Goal: Transaction & Acquisition: Purchase product/service

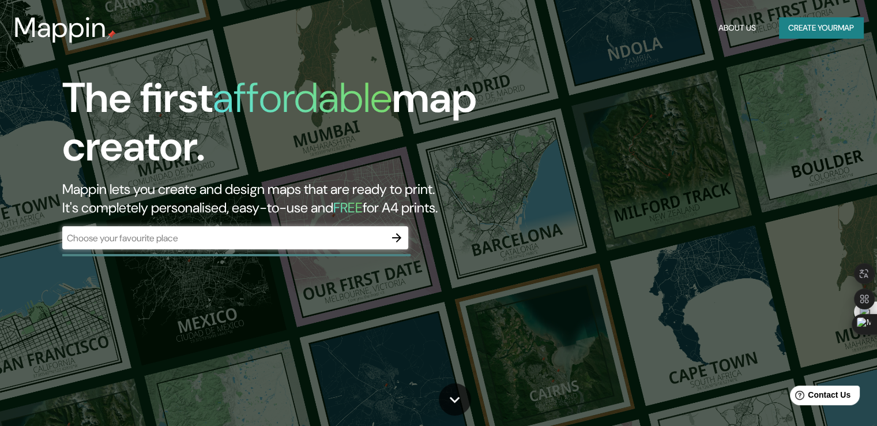
click at [640, 43] on div "Mappin About Us Create your map" at bounding box center [438, 27] width 877 height 37
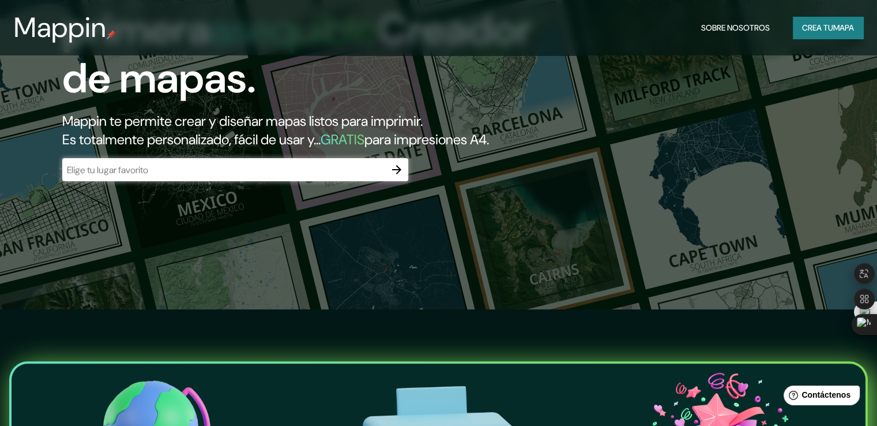
scroll to position [115, 0]
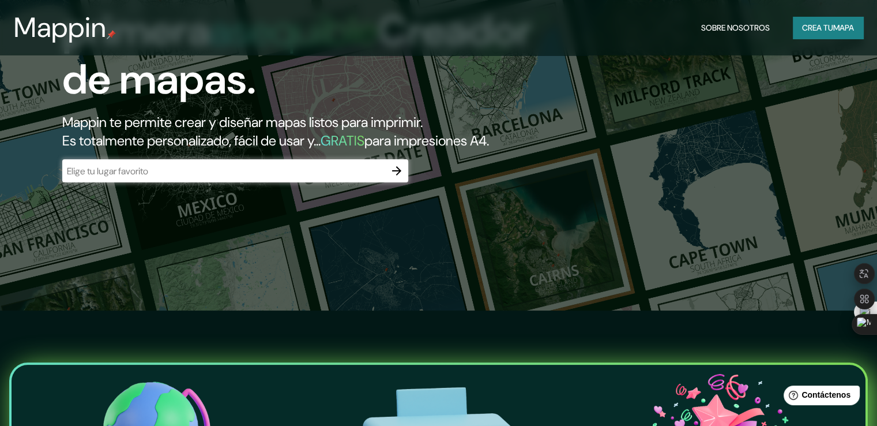
click at [242, 178] on input "text" at bounding box center [223, 170] width 323 height 13
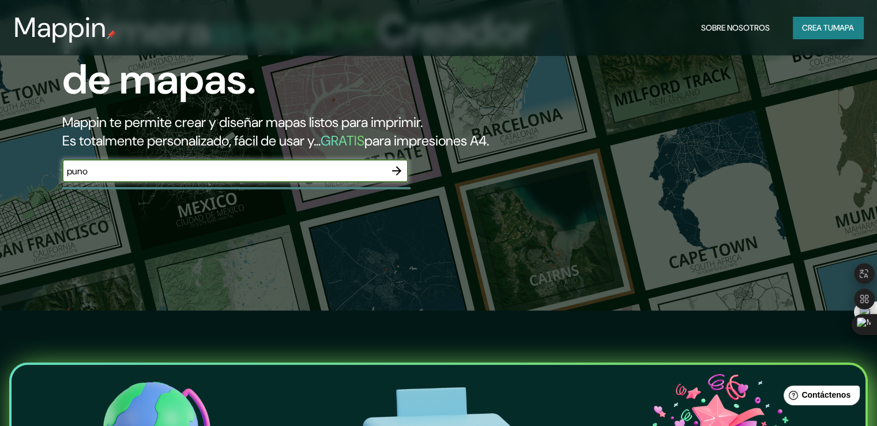
type input "puno"
click at [397, 178] on icon "button" at bounding box center [397, 171] width 14 height 14
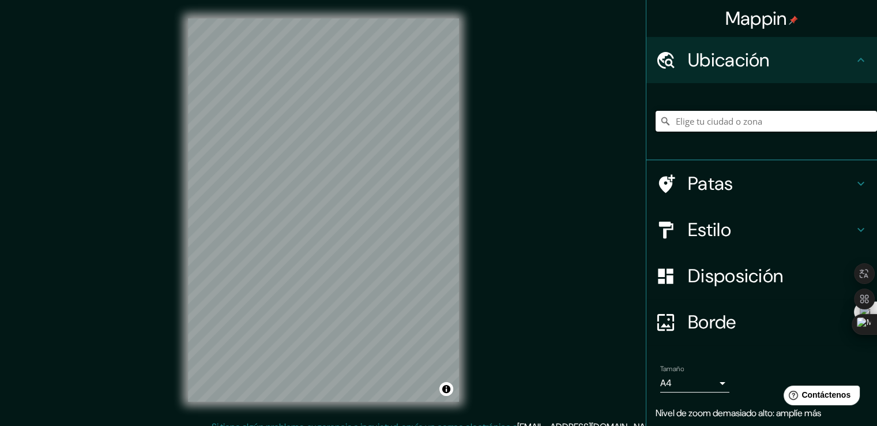
click at [701, 123] on input "Elige tu ciudad o zona" at bounding box center [766, 121] width 221 height 21
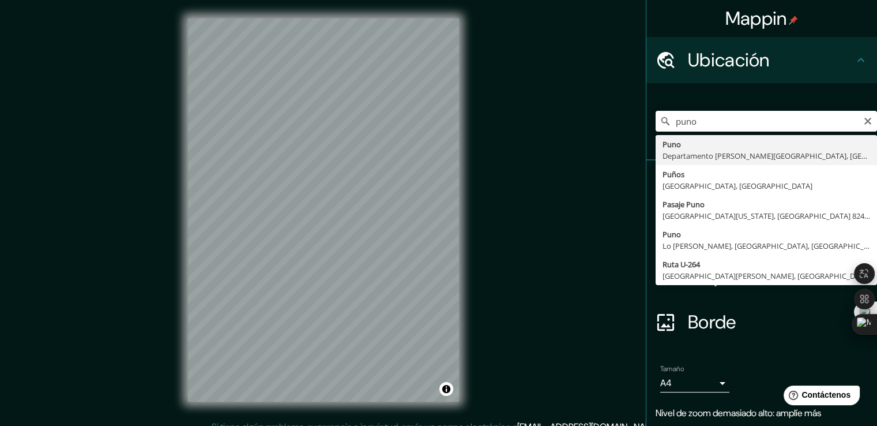
type input "Puno, [GEOGRAPHIC_DATA][PERSON_NAME], [GEOGRAPHIC_DATA]"
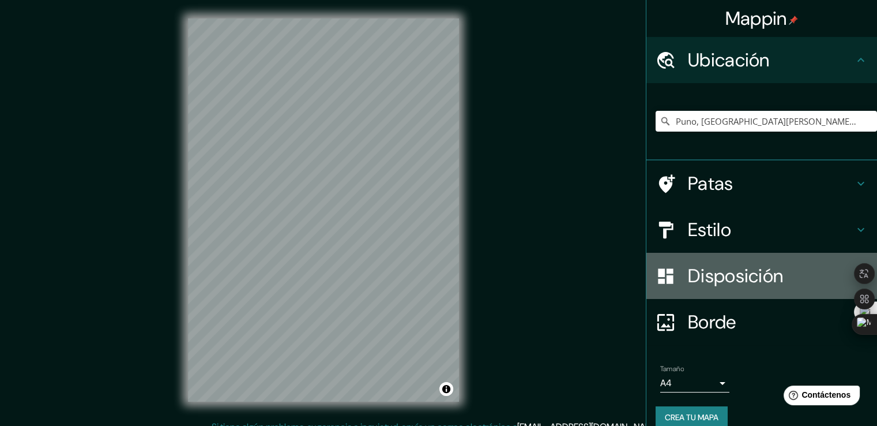
click at [735, 276] on font "Disposición" at bounding box center [735, 275] width 95 height 24
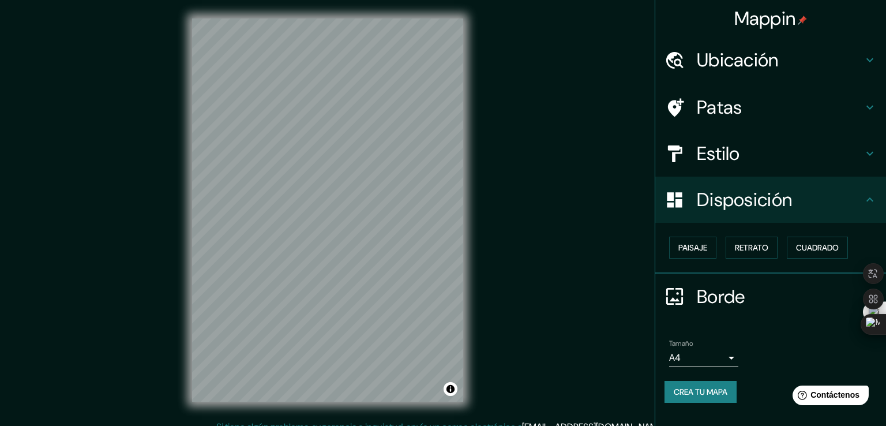
click at [717, 353] on body "Mappin Ubicación Puno, Departamento de Puno, Perú Patas Estilo Disposición Pais…" at bounding box center [443, 213] width 886 height 426
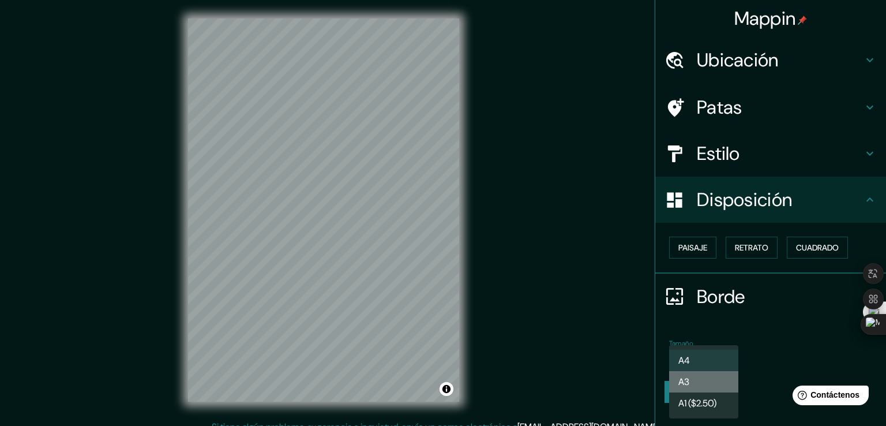
click at [708, 377] on li "A3" at bounding box center [703, 381] width 69 height 21
type input "a4"
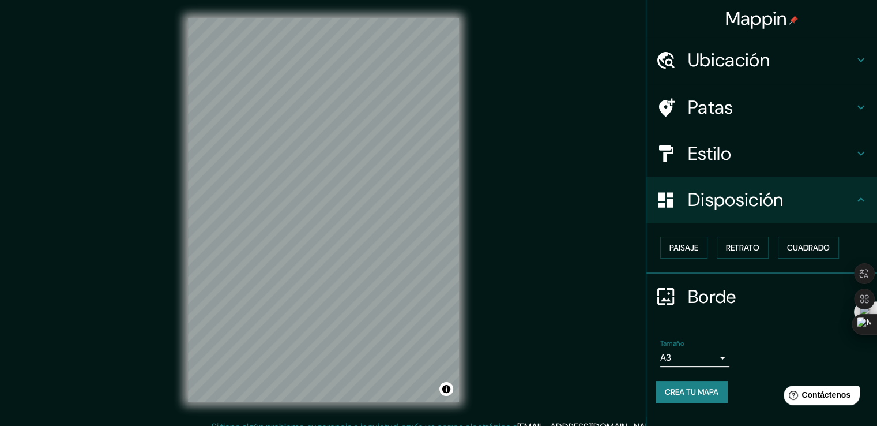
click at [710, 199] on font "Disposición" at bounding box center [735, 199] width 95 height 24
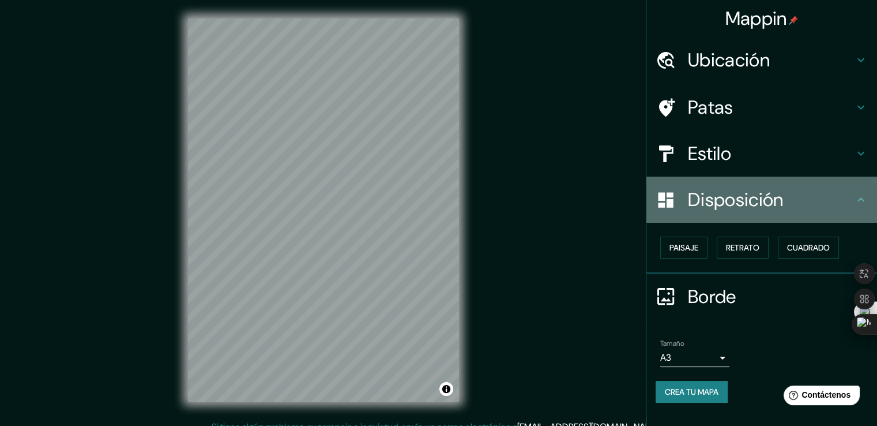
click at [844, 189] on h4 "Disposición" at bounding box center [771, 199] width 166 height 23
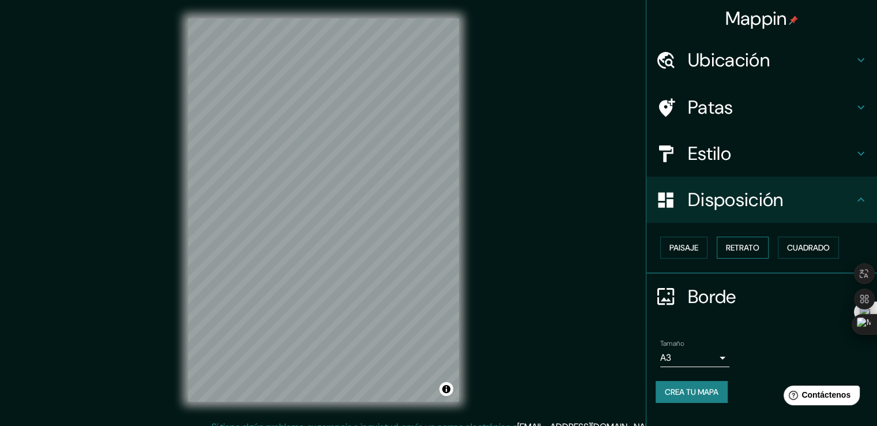
click at [738, 247] on font "Retrato" at bounding box center [742, 247] width 33 height 10
click at [822, 246] on font "Cuadrado" at bounding box center [808, 247] width 43 height 10
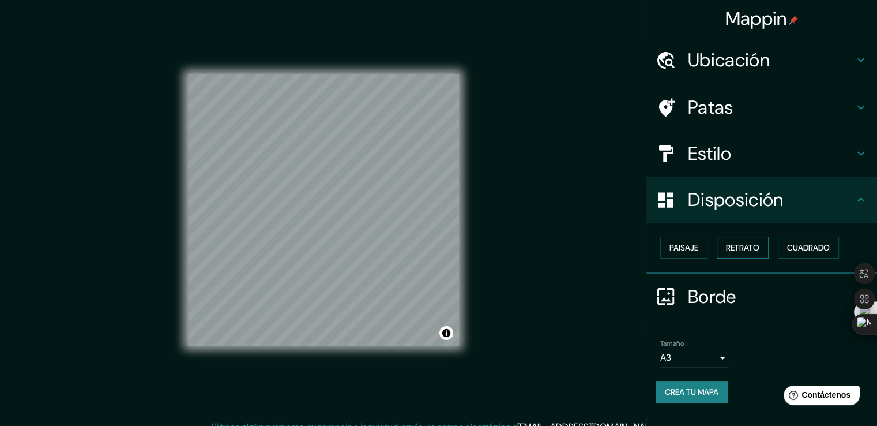
click at [755, 236] on button "Retrato" at bounding box center [743, 247] width 52 height 22
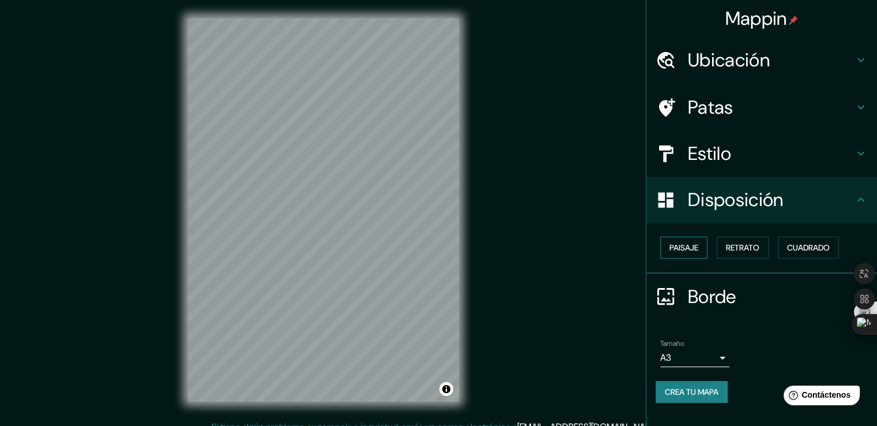
click at [694, 249] on font "Paisaje" at bounding box center [683, 247] width 29 height 10
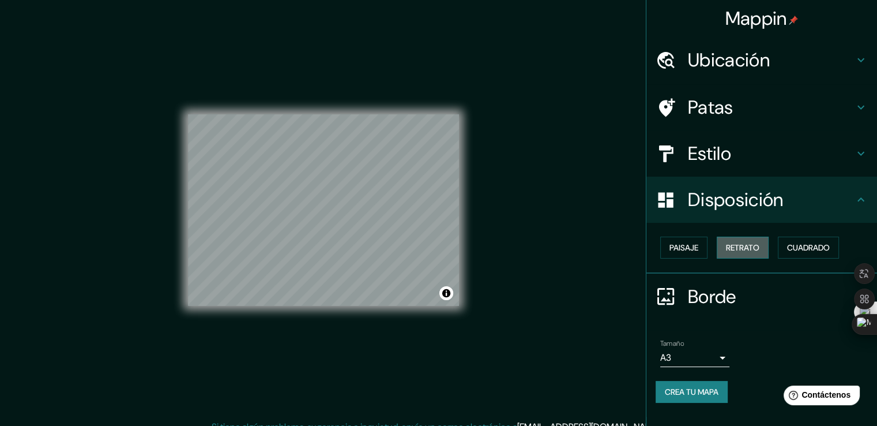
click at [734, 249] on font "Retrato" at bounding box center [742, 247] width 33 height 10
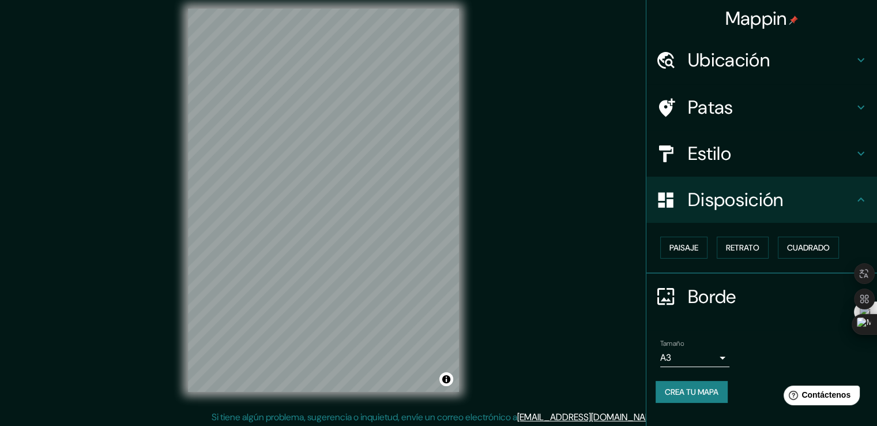
scroll to position [13, 0]
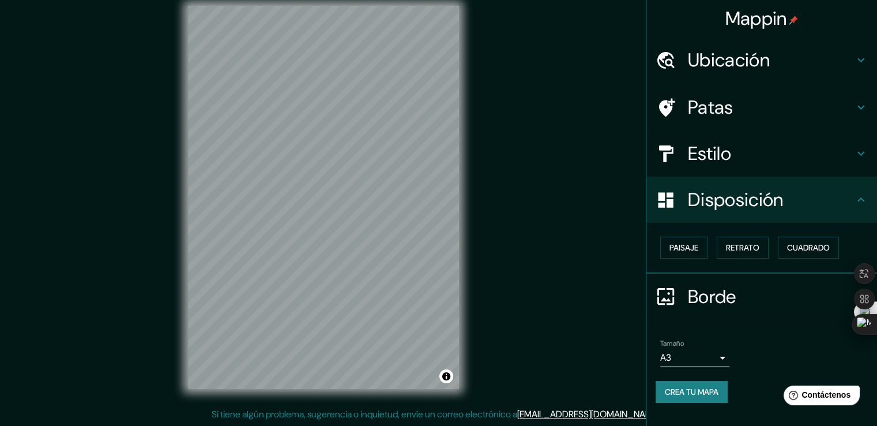
click at [770, 146] on h4 "Estilo" at bounding box center [771, 153] width 166 height 23
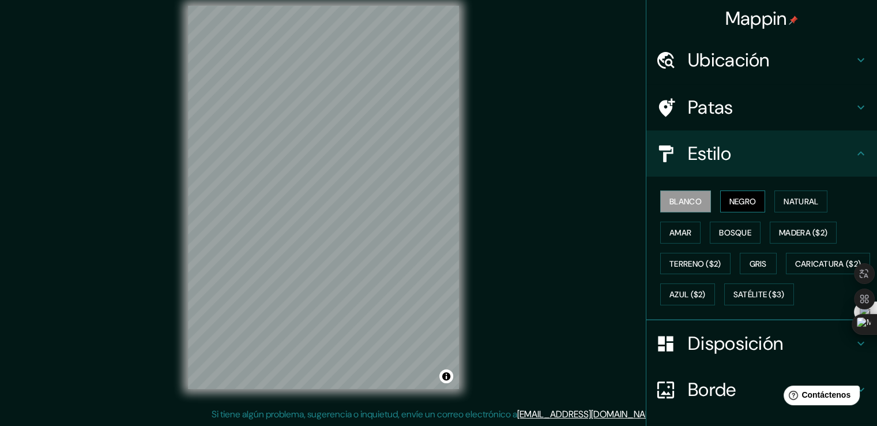
click at [731, 205] on font "Negro" at bounding box center [742, 201] width 27 height 10
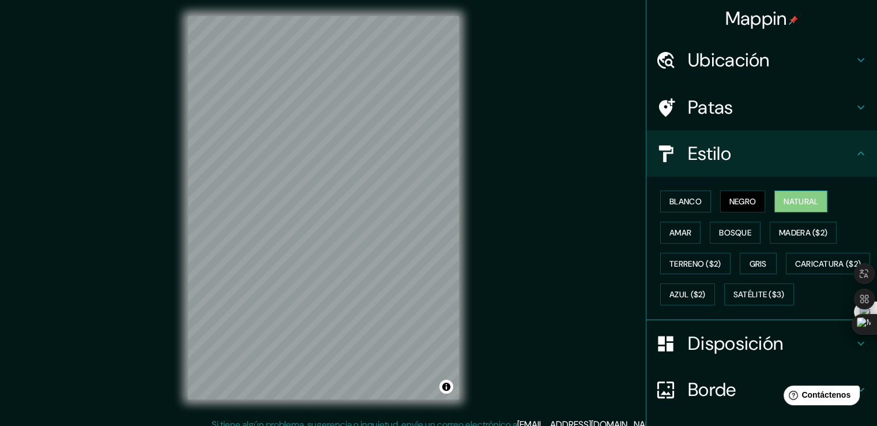
scroll to position [0, 0]
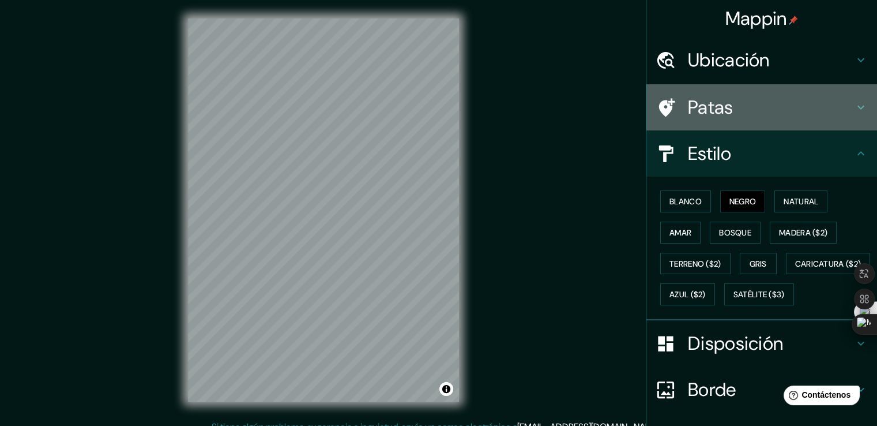
click at [738, 113] on h4 "Patas" at bounding box center [771, 107] width 166 height 23
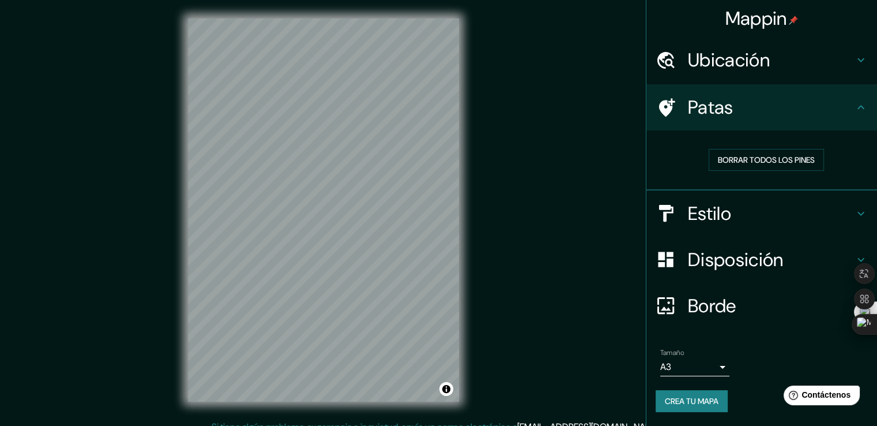
click at [744, 255] on font "Disposición" at bounding box center [735, 259] width 95 height 24
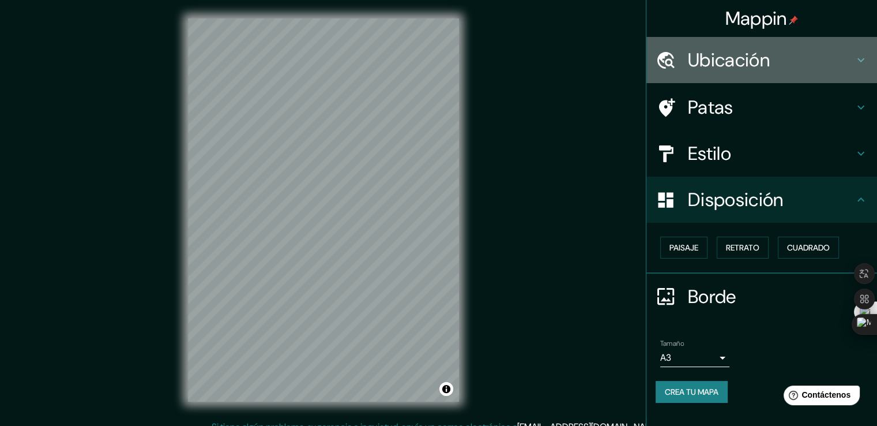
click at [735, 61] on font "Ubicación" at bounding box center [729, 60] width 82 height 24
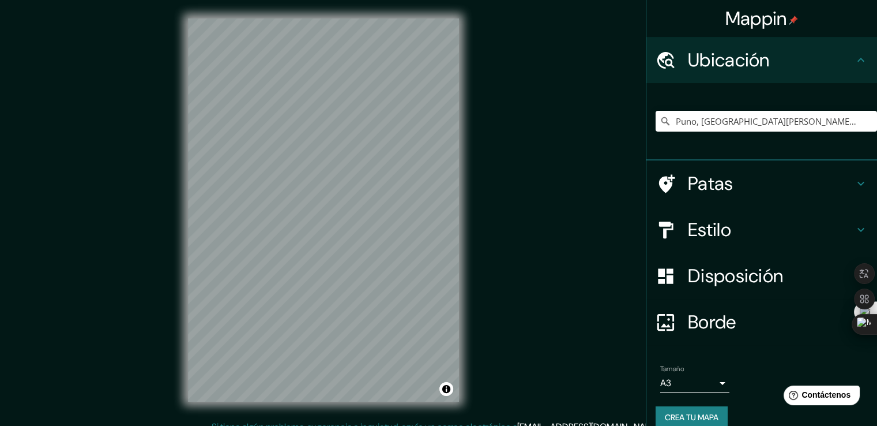
click at [721, 234] on font "Estilo" at bounding box center [709, 229] width 43 height 24
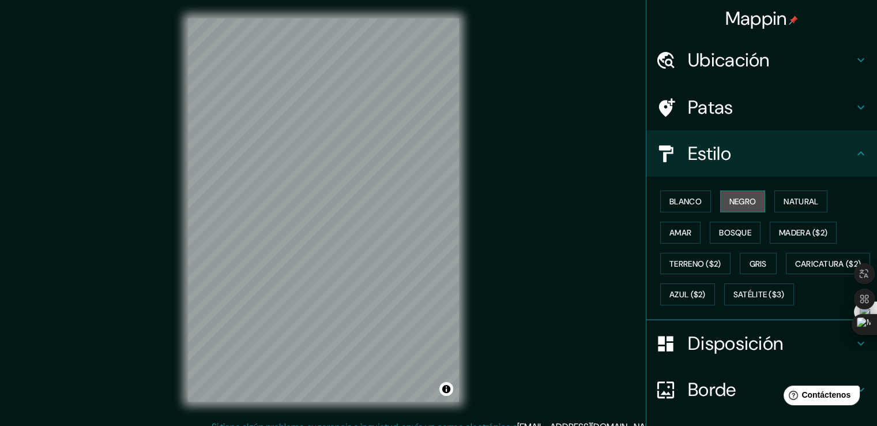
click at [739, 199] on font "Negro" at bounding box center [742, 201] width 27 height 10
click at [742, 196] on font "Negro" at bounding box center [742, 201] width 27 height 10
click at [688, 201] on font "Blanco" at bounding box center [685, 201] width 32 height 10
click at [729, 201] on font "Negro" at bounding box center [742, 201] width 27 height 10
click at [784, 205] on font "Natural" at bounding box center [801, 201] width 35 height 10
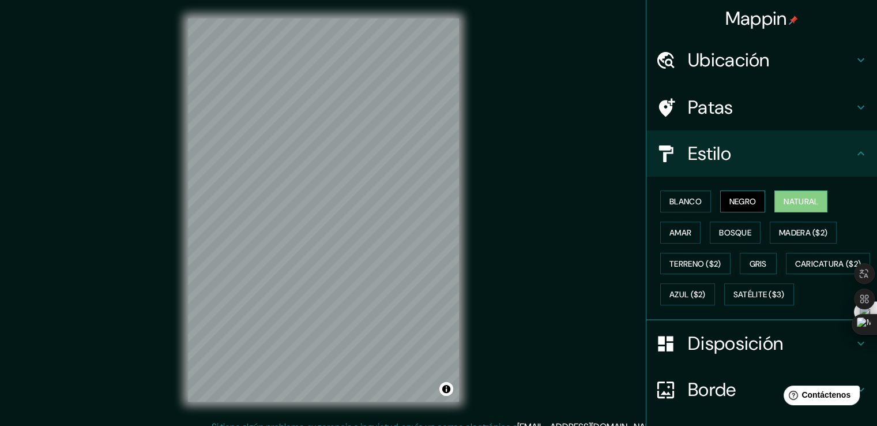
click at [732, 206] on font "Negro" at bounding box center [742, 201] width 27 height 10
click at [678, 230] on font "Amar" at bounding box center [680, 232] width 22 height 10
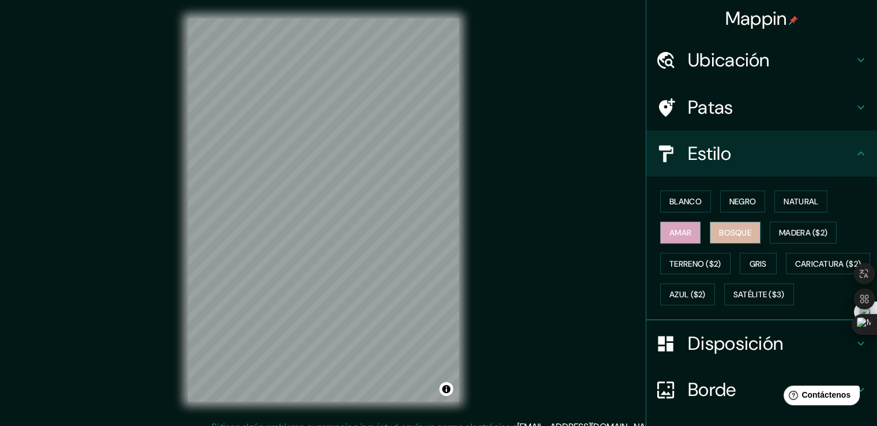
click at [719, 229] on font "Bosque" at bounding box center [735, 232] width 32 height 10
click at [784, 229] on font "Madera ($2)" at bounding box center [803, 232] width 48 height 10
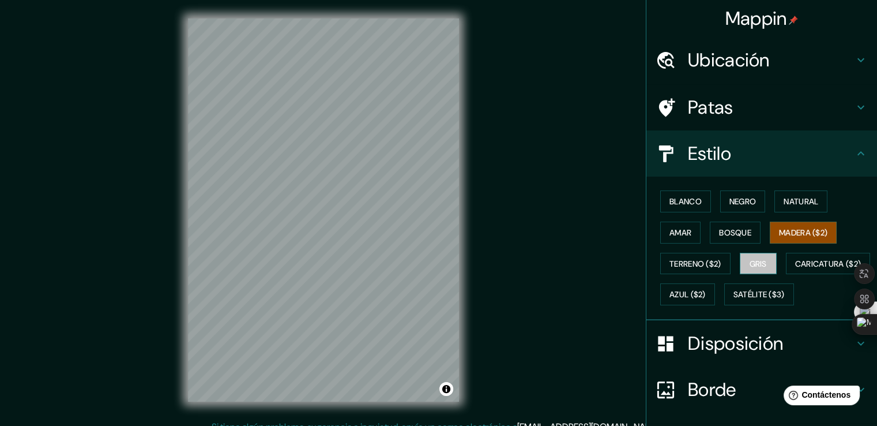
click at [743, 264] on button "Gris" at bounding box center [758, 264] width 37 height 22
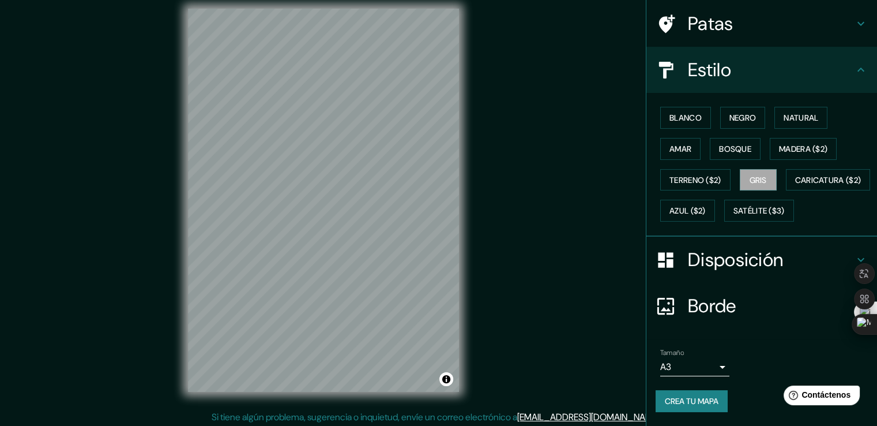
scroll to position [13, 0]
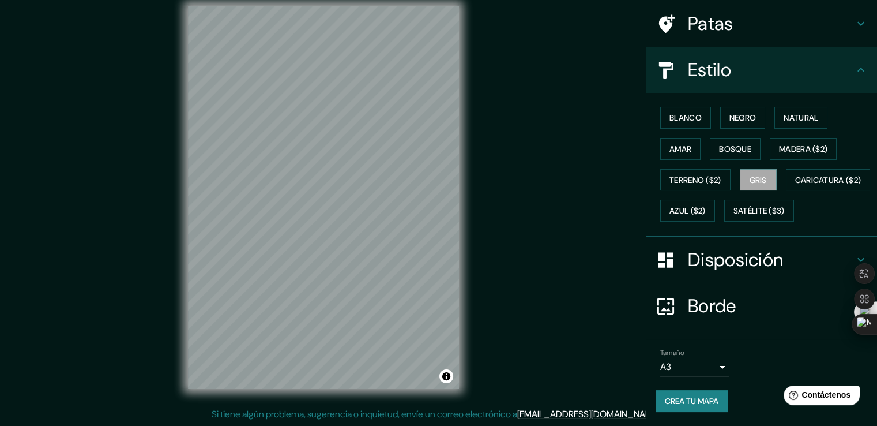
click at [698, 402] on font "Crea tu mapa" at bounding box center [692, 401] width 54 height 10
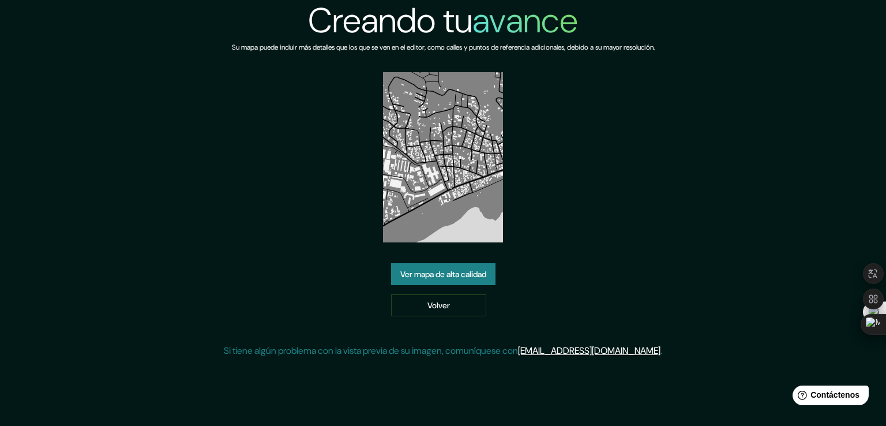
click at [461, 275] on font "Ver mapa de alta calidad" at bounding box center [443, 274] width 86 height 10
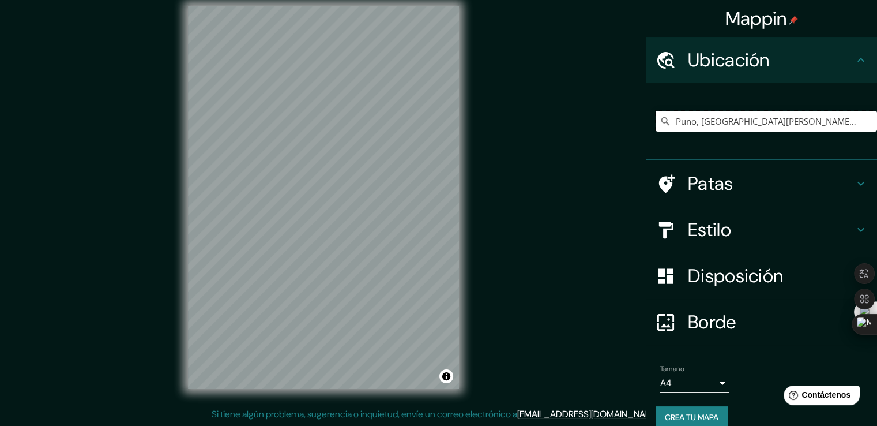
click at [815, 124] on input "Puno, [GEOGRAPHIC_DATA][PERSON_NAME], [GEOGRAPHIC_DATA]" at bounding box center [766, 121] width 221 height 21
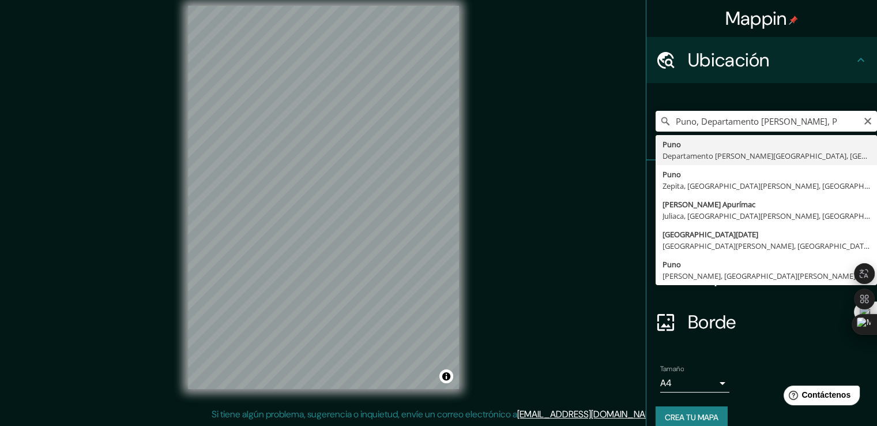
type input "Puno, [GEOGRAPHIC_DATA][PERSON_NAME], [GEOGRAPHIC_DATA]"
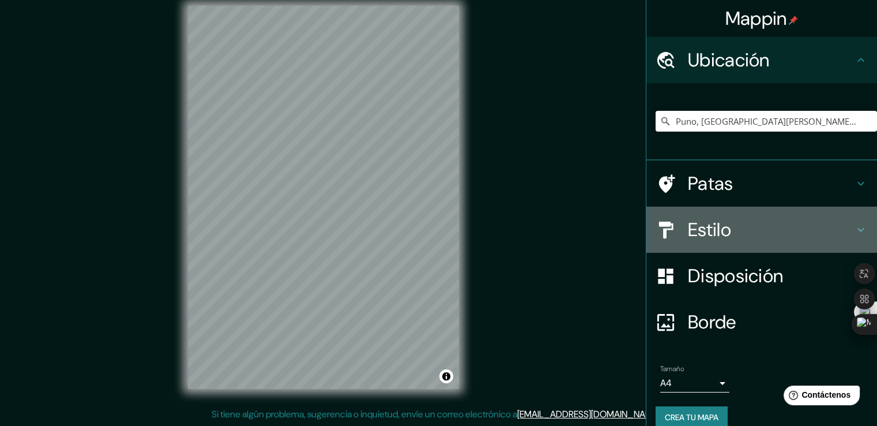
click at [771, 227] on h4 "Estilo" at bounding box center [771, 229] width 166 height 23
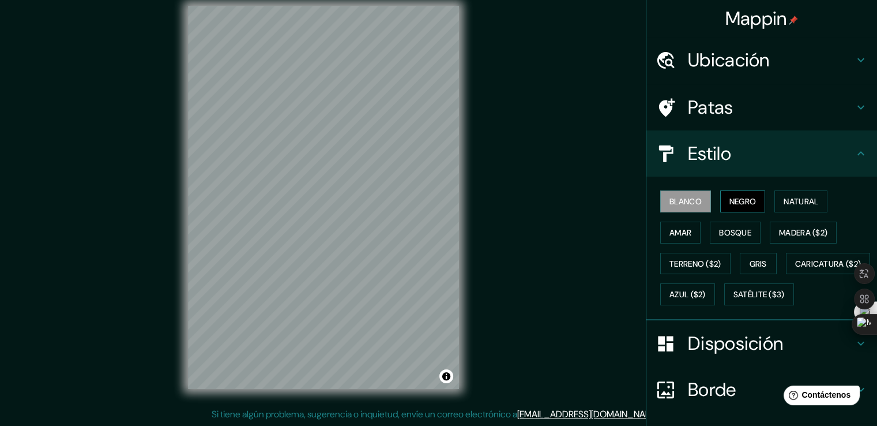
click at [743, 199] on font "Negro" at bounding box center [742, 201] width 27 height 10
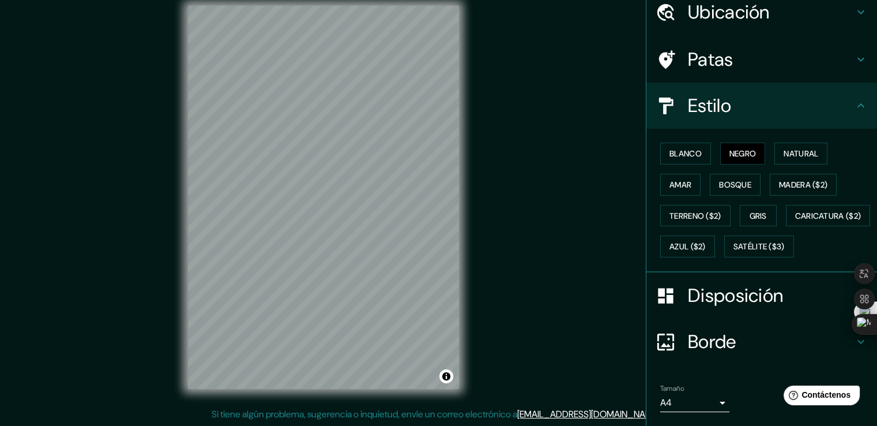
scroll to position [112, 0]
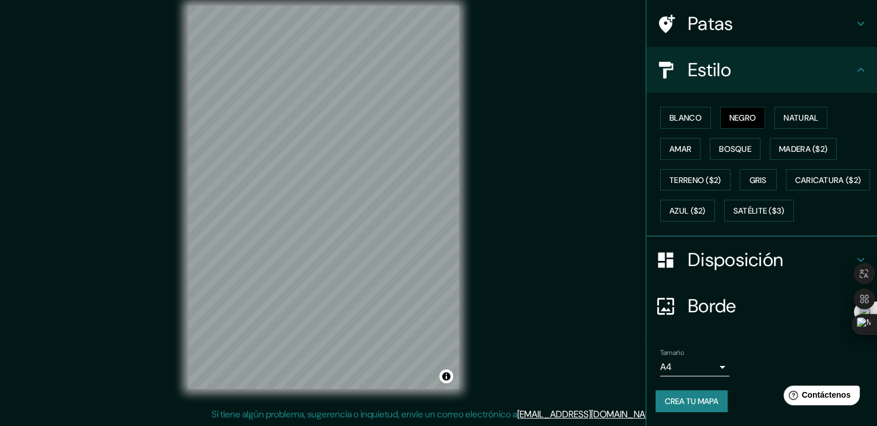
click at [711, 360] on body "Mappin Ubicación Puno, Departamento de Puno, Perú Patas Estilo Blanco Negro Nat…" at bounding box center [438, 200] width 877 height 426
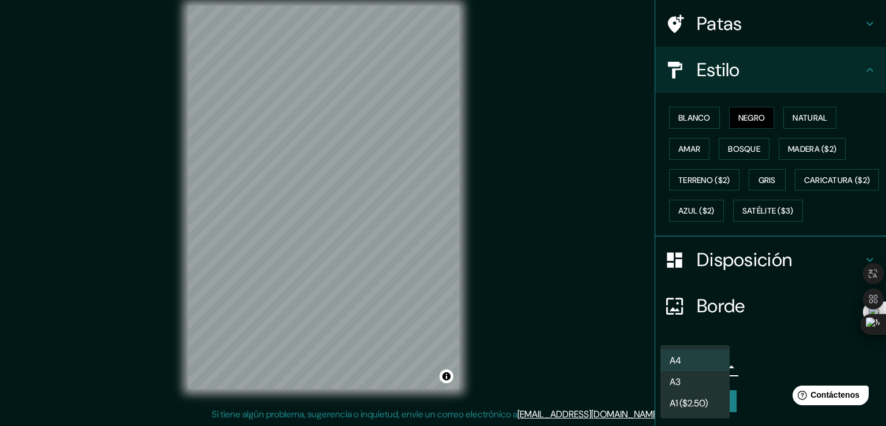
click at [688, 390] on li "A3" at bounding box center [694, 381] width 69 height 21
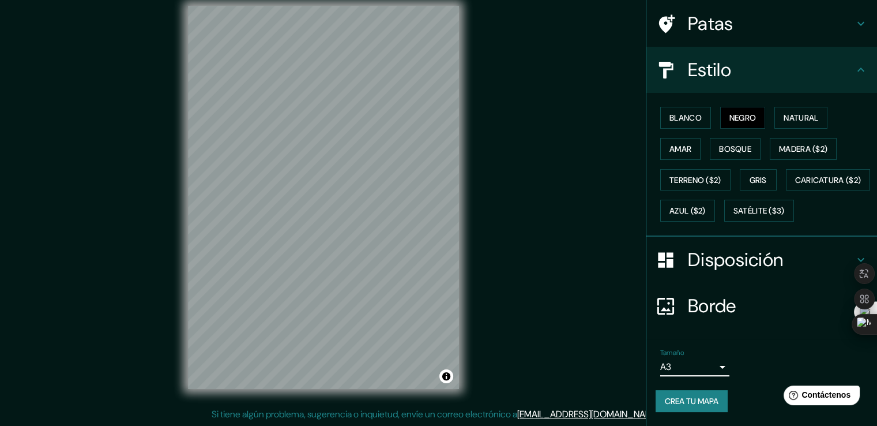
click at [699, 402] on font "Crea tu mapa" at bounding box center [692, 401] width 54 height 10
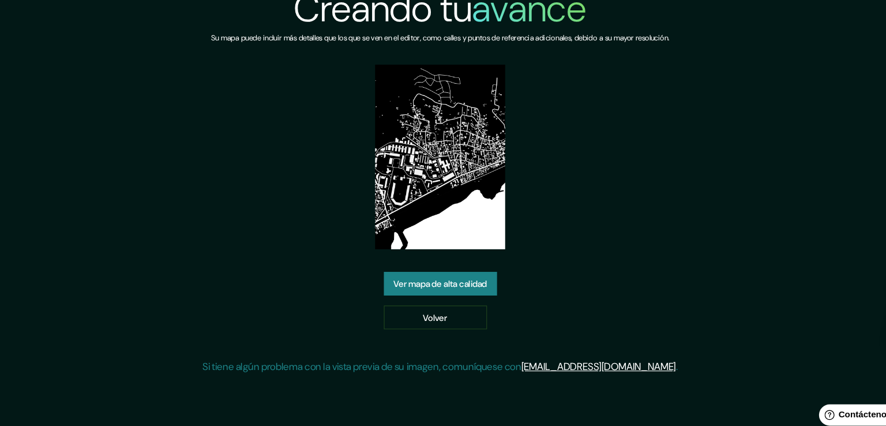
click at [473, 267] on font "Ver mapa de alta calidad" at bounding box center [443, 273] width 86 height 15
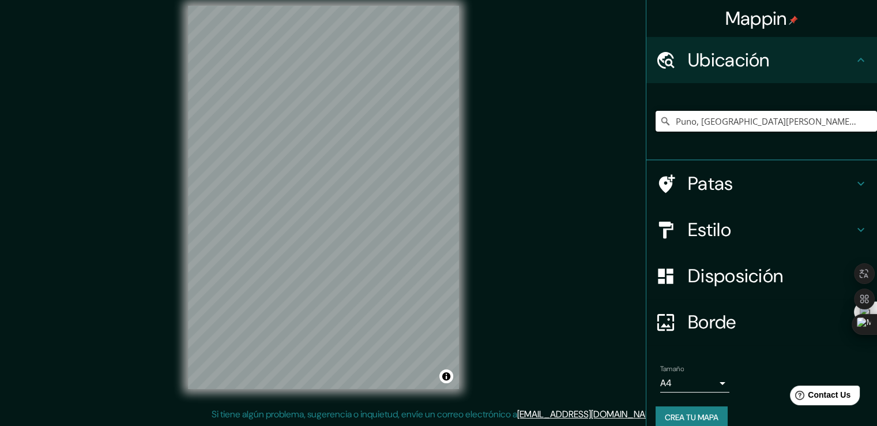
click at [778, 114] on input "Puno, [GEOGRAPHIC_DATA][PERSON_NAME], [GEOGRAPHIC_DATA]" at bounding box center [766, 121] width 221 height 21
click at [816, 118] on input "Puno, [GEOGRAPHIC_DATA][PERSON_NAME], [GEOGRAPHIC_DATA]" at bounding box center [766, 121] width 221 height 21
click at [755, 127] on input "Puno, [GEOGRAPHIC_DATA][PERSON_NAME], [GEOGRAPHIC_DATA]" at bounding box center [766, 121] width 221 height 21
drag, startPoint x: 811, startPoint y: 126, endPoint x: 792, endPoint y: 127, distance: 19.6
click at [792, 127] on input "Puno, [GEOGRAPHIC_DATA][PERSON_NAME], [GEOGRAPHIC_DATA]" at bounding box center [766, 121] width 221 height 21
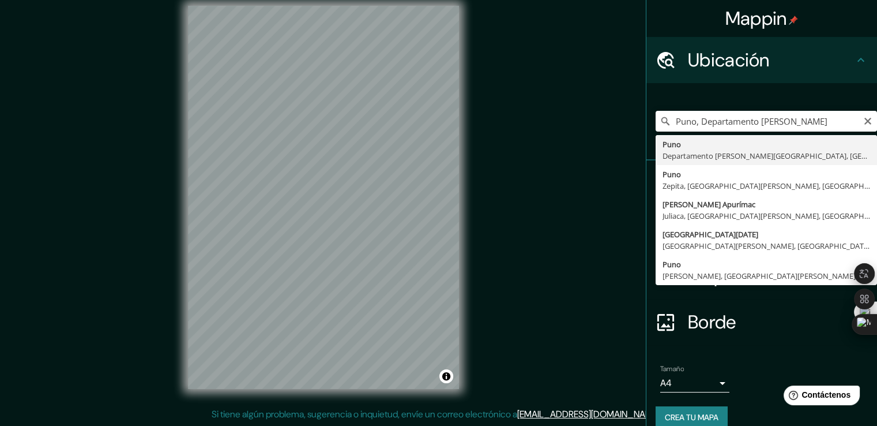
type input "Puno, [GEOGRAPHIC_DATA][PERSON_NAME], [GEOGRAPHIC_DATA]"
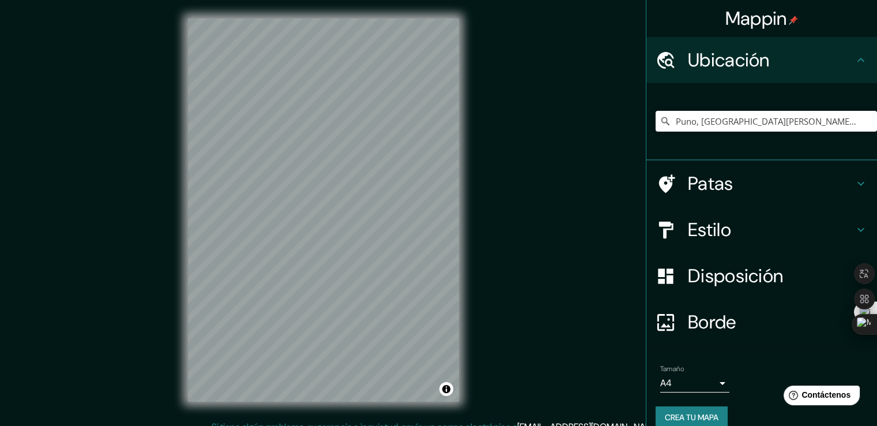
click at [731, 223] on h4 "Estilo" at bounding box center [771, 229] width 166 height 23
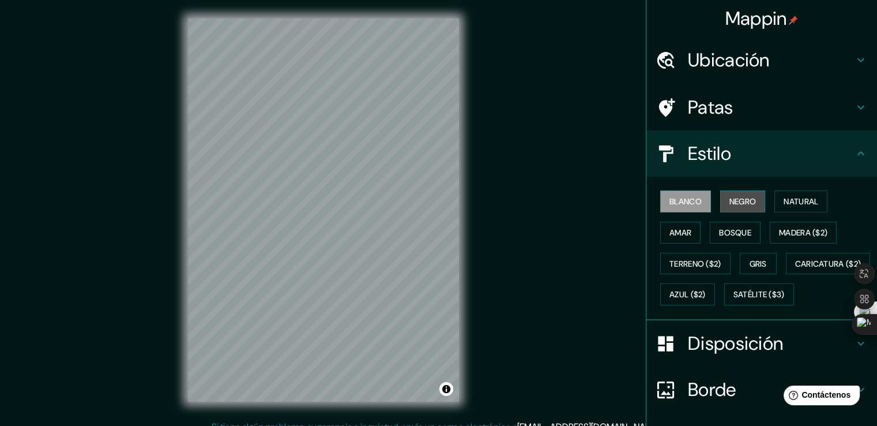
click at [737, 202] on font "Negro" at bounding box center [742, 201] width 27 height 10
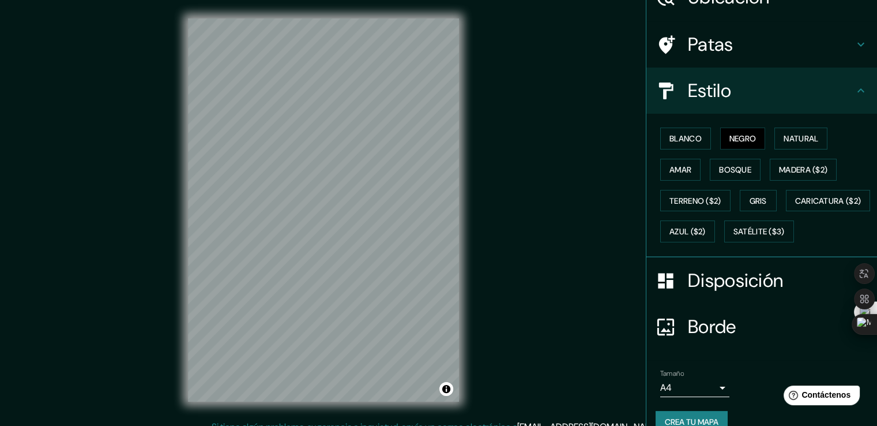
scroll to position [112, 0]
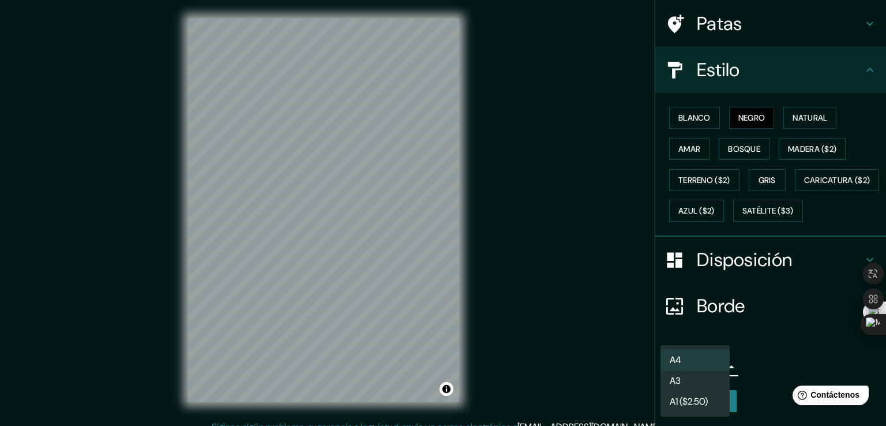
click at [694, 372] on body "Mappin Ubicación Puno, Departamento de Puno, Perú Patas Estilo Blanco Negro Nat…" at bounding box center [443, 213] width 886 height 426
click at [692, 383] on li "A3" at bounding box center [694, 381] width 69 height 21
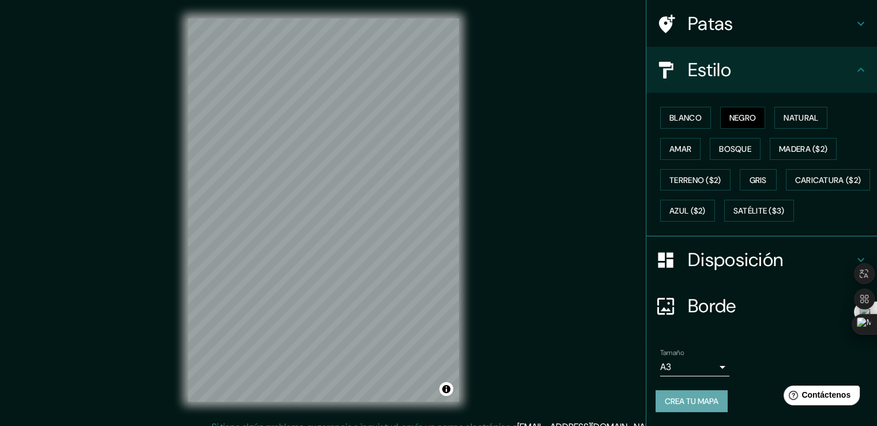
click at [693, 405] on font "Crea tu mapa" at bounding box center [692, 401] width 54 height 10
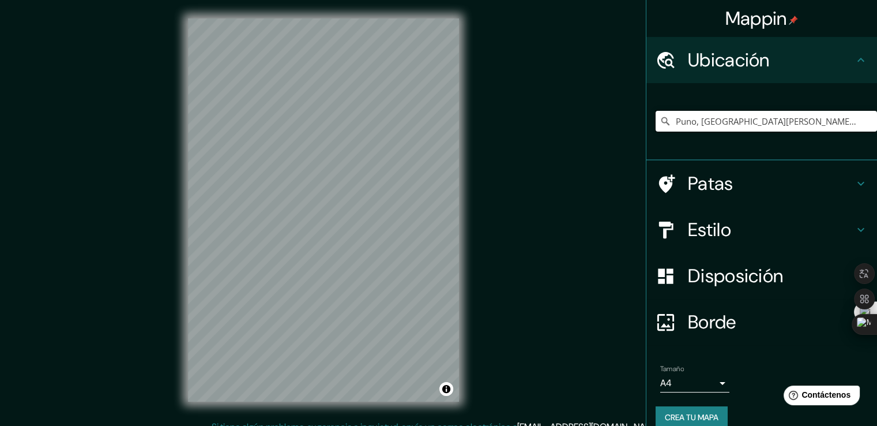
drag, startPoint x: 826, startPoint y: 119, endPoint x: 791, endPoint y: 124, distance: 34.9
click at [791, 124] on input "Puno, [GEOGRAPHIC_DATA][PERSON_NAME], [GEOGRAPHIC_DATA]" at bounding box center [766, 121] width 221 height 21
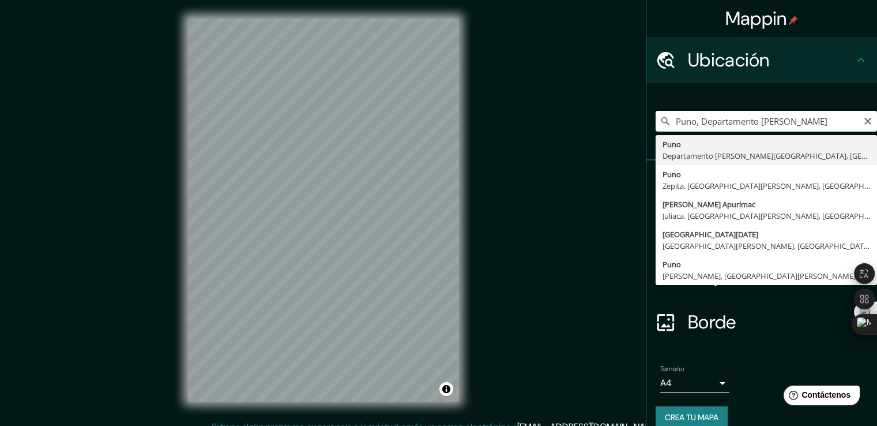
type input "Puno, [GEOGRAPHIC_DATA][PERSON_NAME], [GEOGRAPHIC_DATA]"
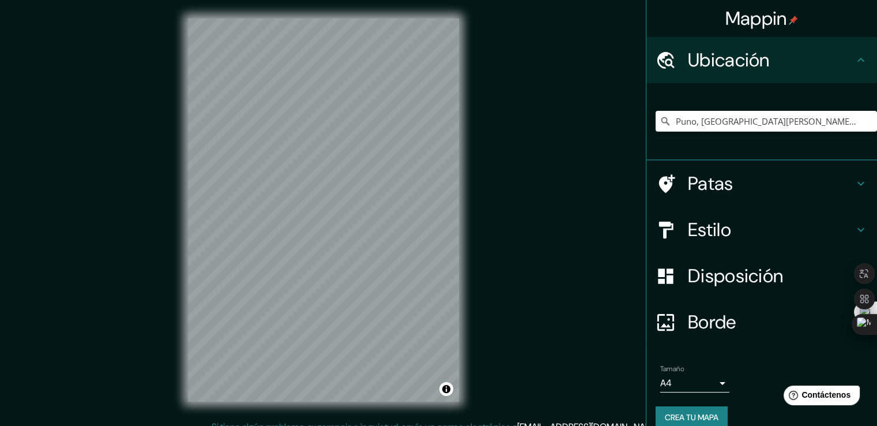
click at [713, 226] on font "Estilo" at bounding box center [709, 229] width 43 height 24
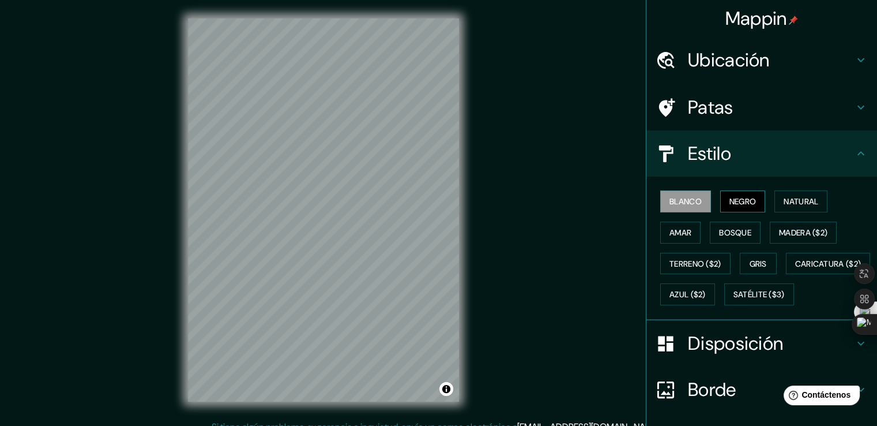
click at [737, 205] on font "Negro" at bounding box center [742, 201] width 27 height 10
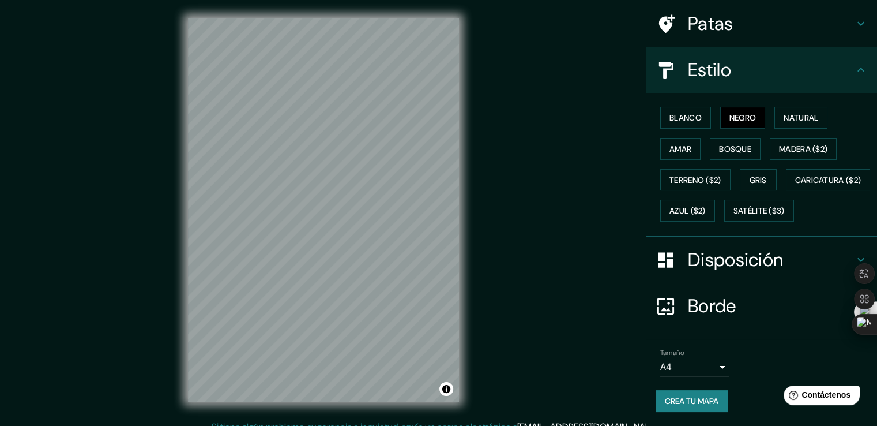
scroll to position [112, 0]
click at [691, 358] on body "Mappin Ubicación Puno, Departamento de Puno, Perú Patas Estilo Blanco Negro Nat…" at bounding box center [438, 213] width 877 height 426
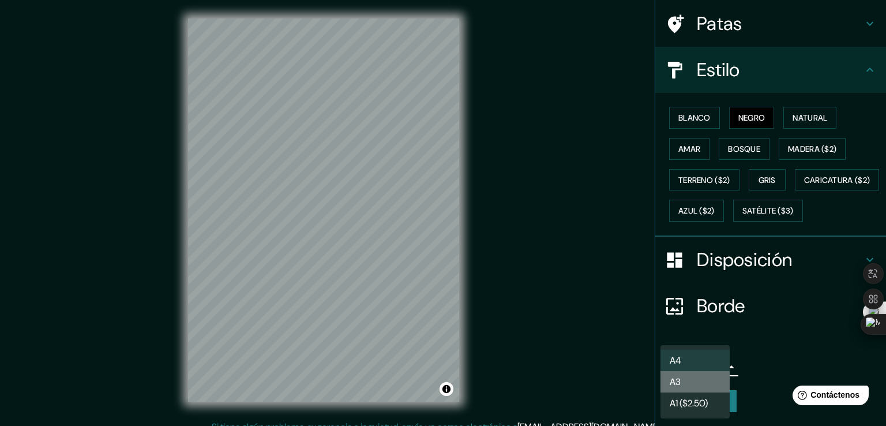
click at [680, 375] on li "A3" at bounding box center [694, 381] width 69 height 21
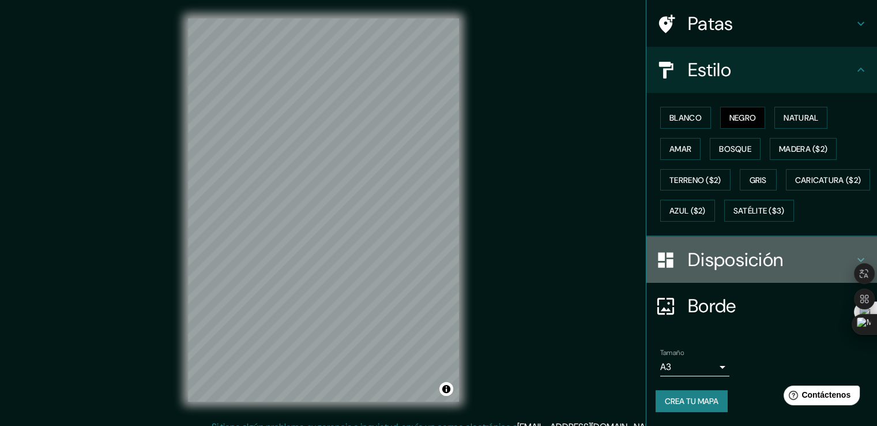
click at [718, 259] on font "Disposición" at bounding box center [735, 259] width 95 height 24
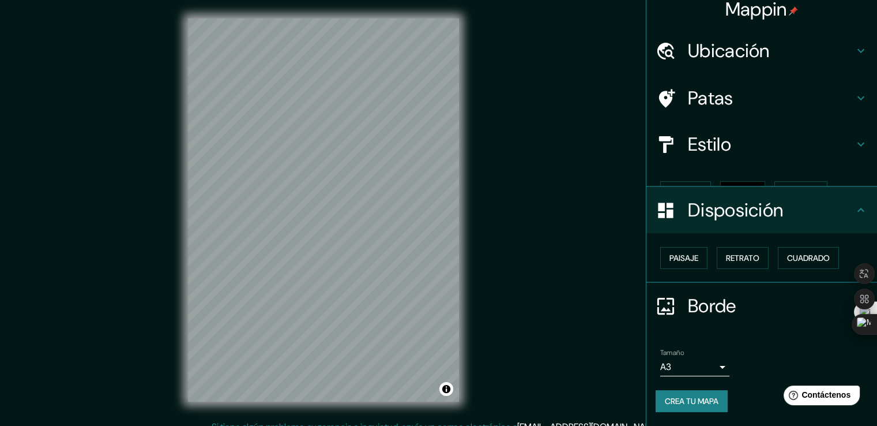
scroll to position [0, 0]
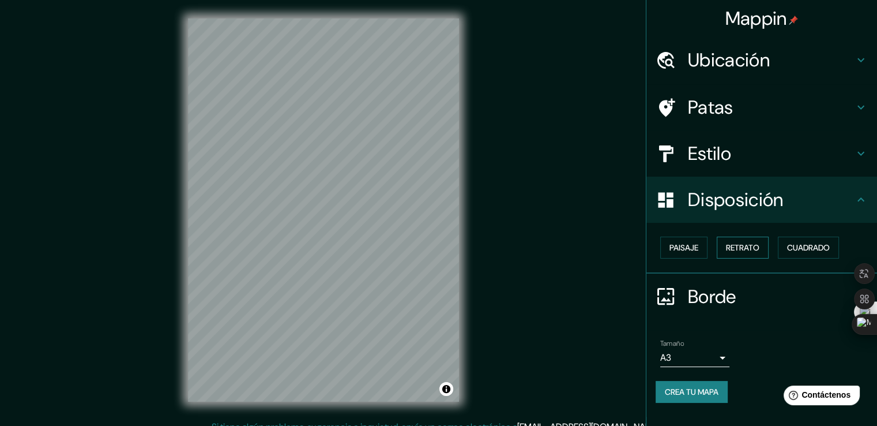
click at [744, 247] on font "Retrato" at bounding box center [742, 247] width 33 height 10
click at [673, 242] on font "Paisaje" at bounding box center [683, 247] width 29 height 10
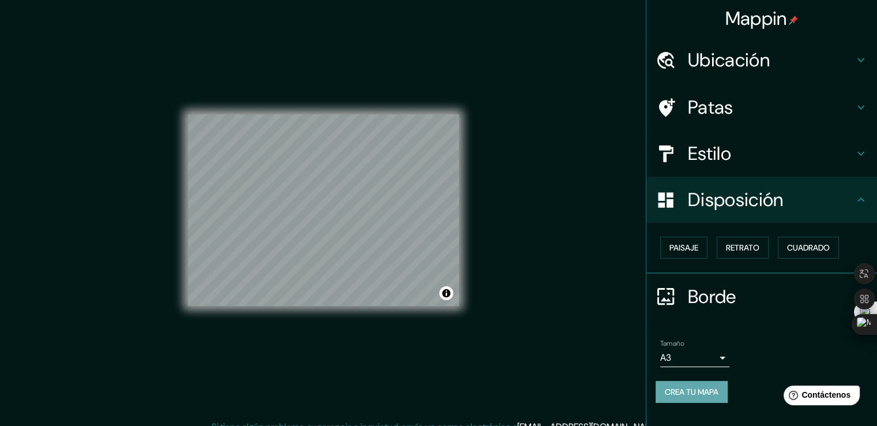
click at [682, 388] on font "Crea tu mapa" at bounding box center [692, 391] width 54 height 10
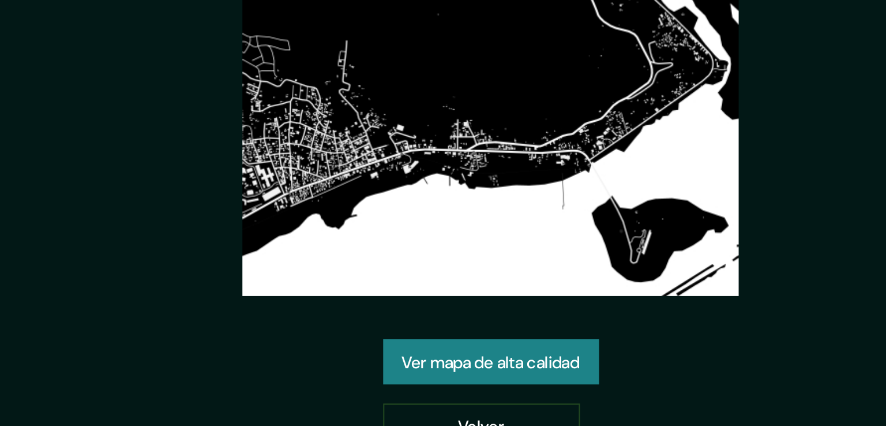
click at [452, 276] on font "Ver mapa de alta calidad" at bounding box center [443, 274] width 86 height 10
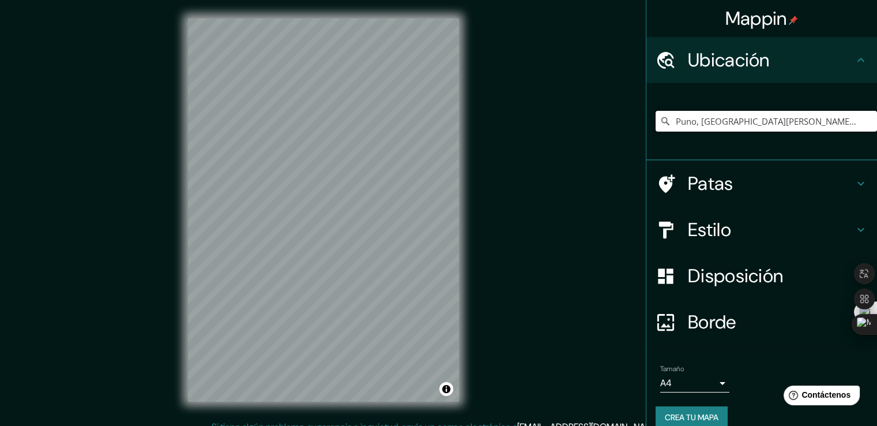
drag, startPoint x: 830, startPoint y: 125, endPoint x: 789, endPoint y: 125, distance: 40.9
click at [789, 125] on input "Puno, [GEOGRAPHIC_DATA][PERSON_NAME], [GEOGRAPHIC_DATA]" at bounding box center [766, 121] width 221 height 21
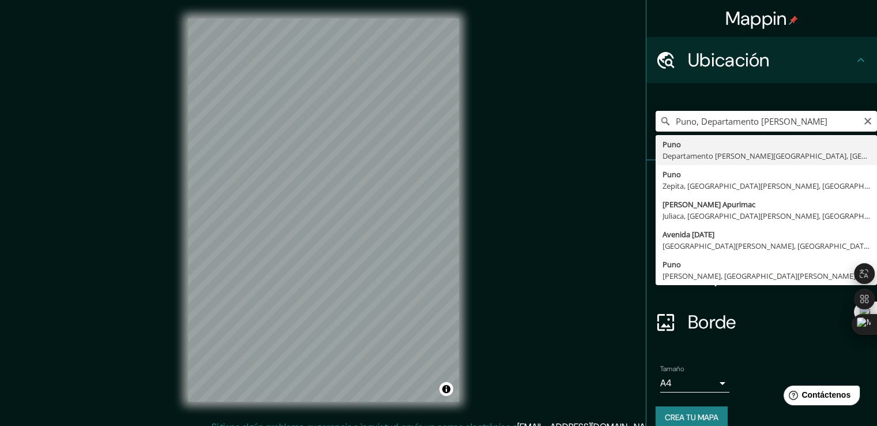
type input "Puno, [GEOGRAPHIC_DATA][PERSON_NAME], [GEOGRAPHIC_DATA]"
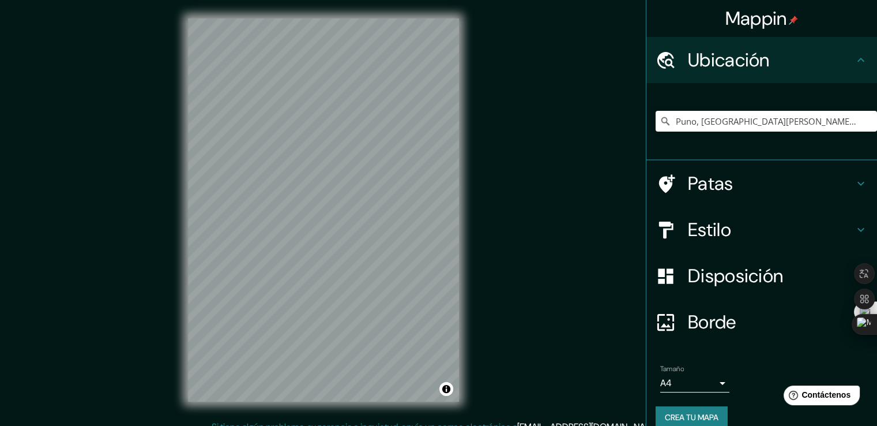
click at [722, 277] on font "Disposición" at bounding box center [735, 275] width 95 height 24
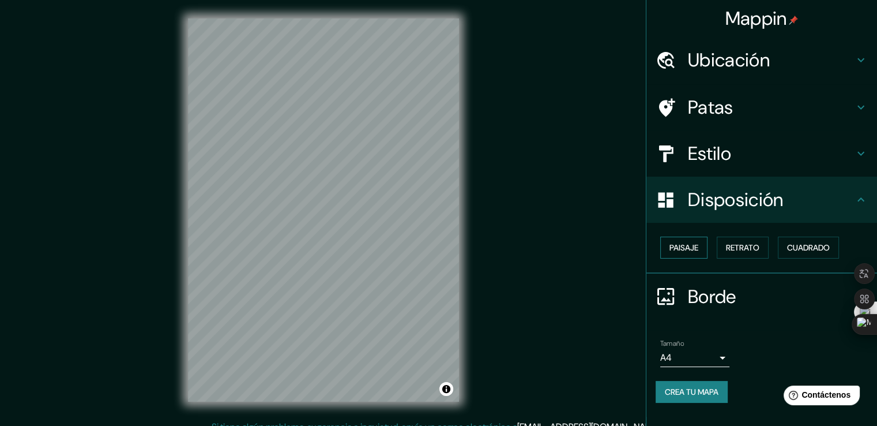
click at [683, 251] on font "Paisaje" at bounding box center [683, 247] width 29 height 10
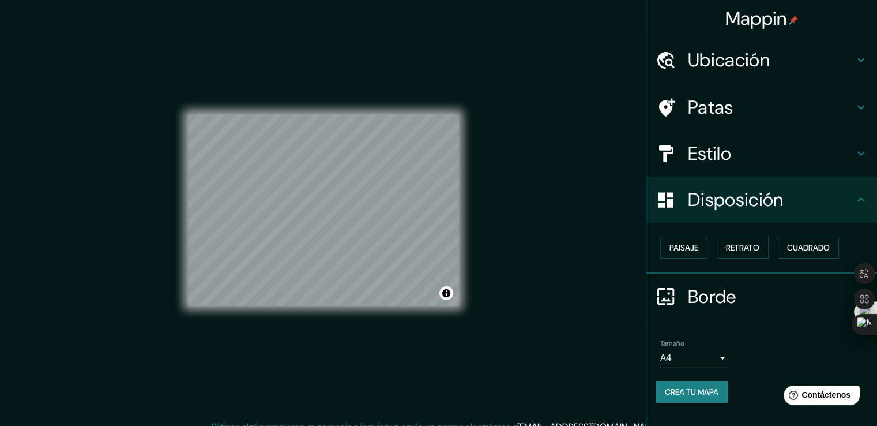
click at [726, 110] on font "Patas" at bounding box center [711, 107] width 46 height 24
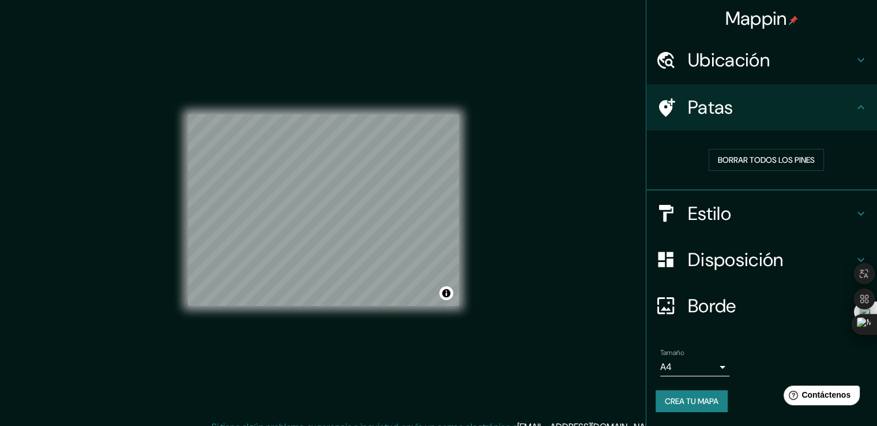
click at [728, 206] on font "Estilo" at bounding box center [709, 213] width 43 height 24
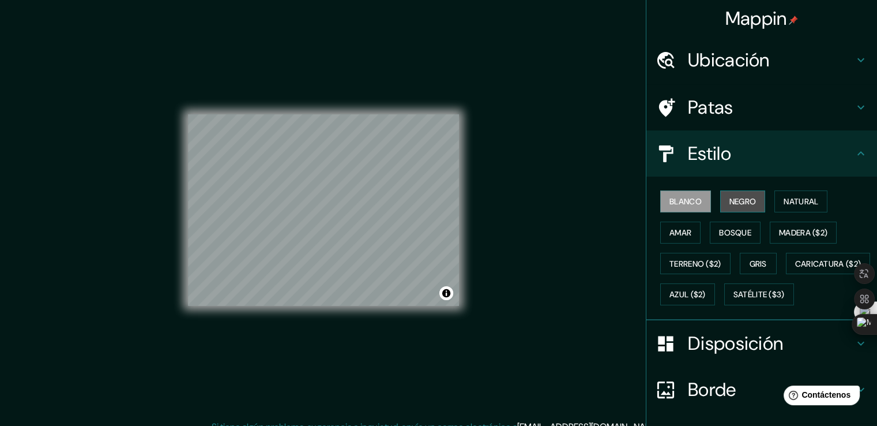
click at [736, 201] on font "Negro" at bounding box center [742, 201] width 27 height 10
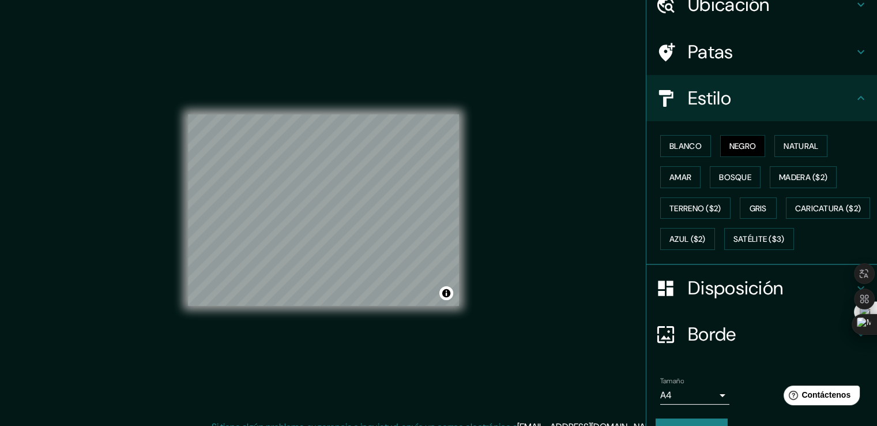
scroll to position [112, 0]
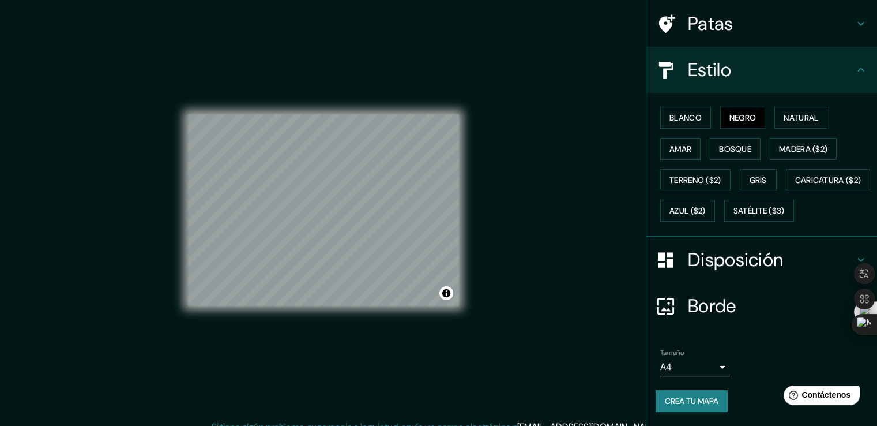
click at [674, 365] on body "Mappin Ubicación Puno, Departamento de Puno, Perú Puno Departamento de Puno, Pe…" at bounding box center [438, 213] width 877 height 426
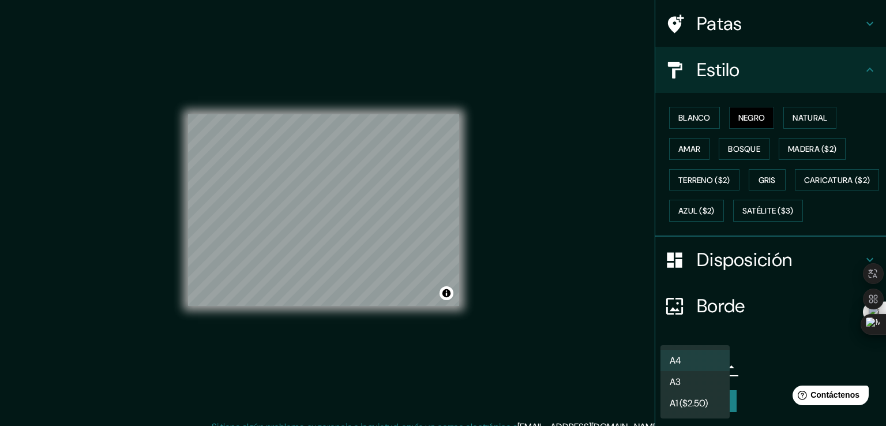
click at [681, 381] on li "A3" at bounding box center [694, 381] width 69 height 21
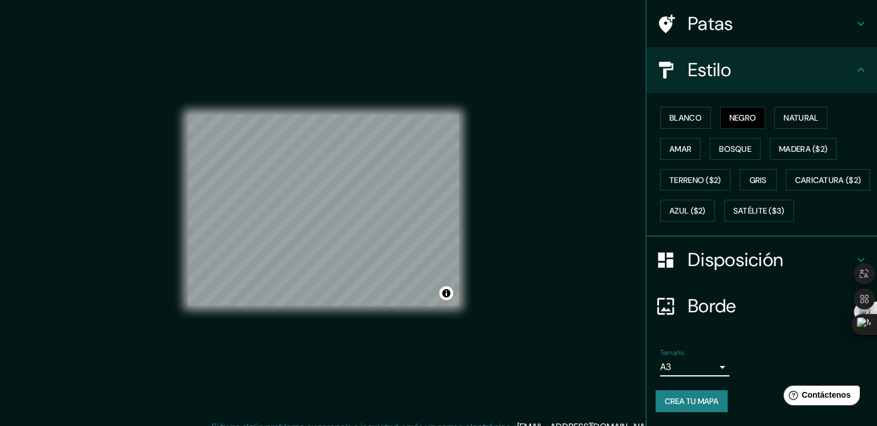
click at [692, 402] on font "Crea tu mapa" at bounding box center [692, 401] width 54 height 10
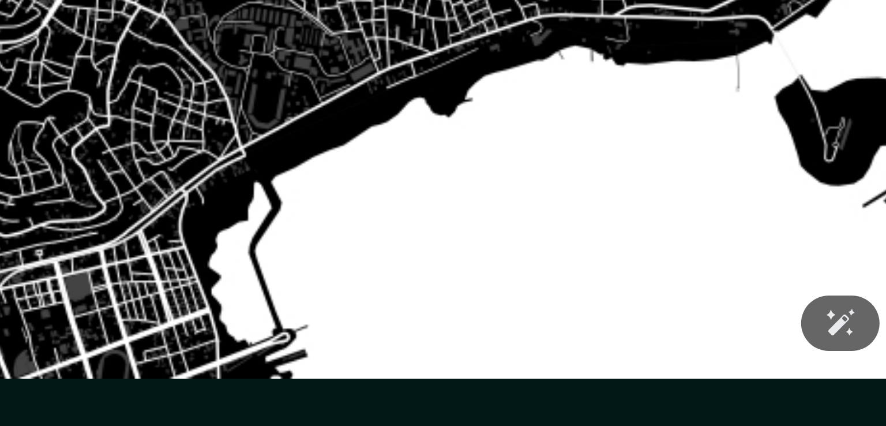
click at [458, 194] on img at bounding box center [443, 157] width 240 height 170
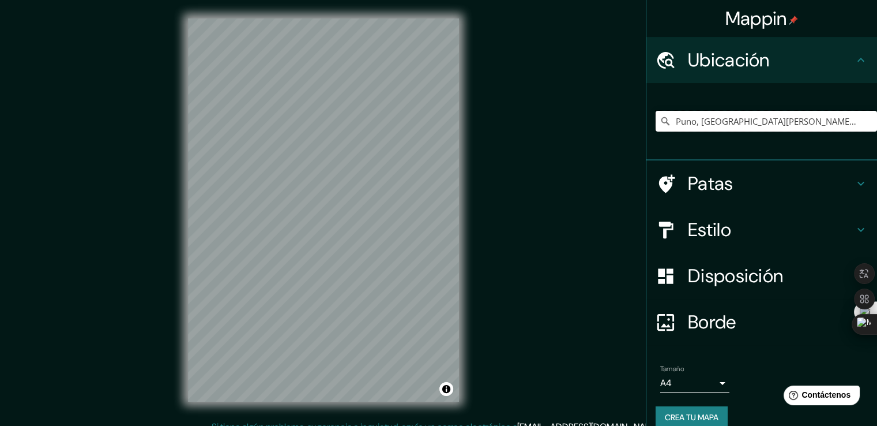
click at [851, 118] on input "Puno, [GEOGRAPHIC_DATA][PERSON_NAME], [GEOGRAPHIC_DATA]" at bounding box center [766, 121] width 221 height 21
drag, startPoint x: 838, startPoint y: 117, endPoint x: 785, endPoint y: 119, distance: 53.7
click at [785, 119] on input "Puno, [GEOGRAPHIC_DATA][PERSON_NAME], [GEOGRAPHIC_DATA]" at bounding box center [766, 121] width 221 height 21
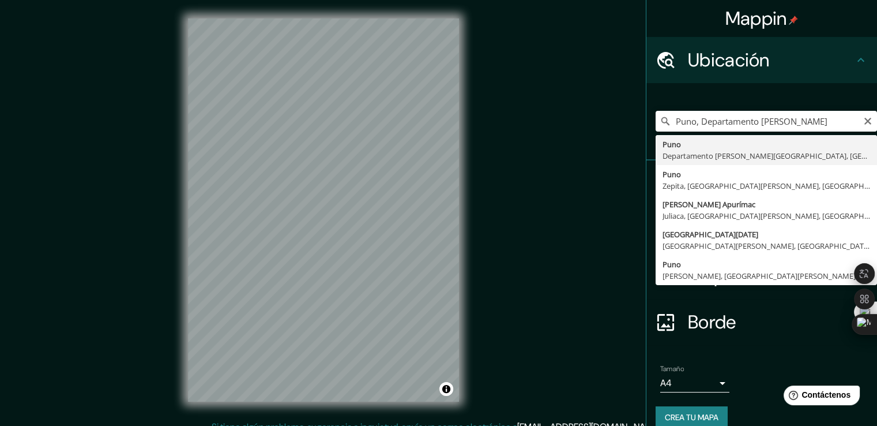
type input "Puno, [GEOGRAPHIC_DATA][PERSON_NAME], [GEOGRAPHIC_DATA]"
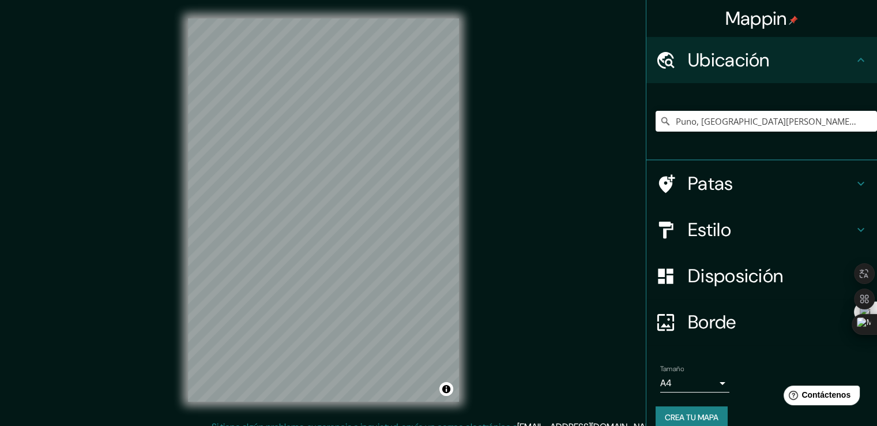
click at [717, 226] on font "Estilo" at bounding box center [709, 229] width 43 height 24
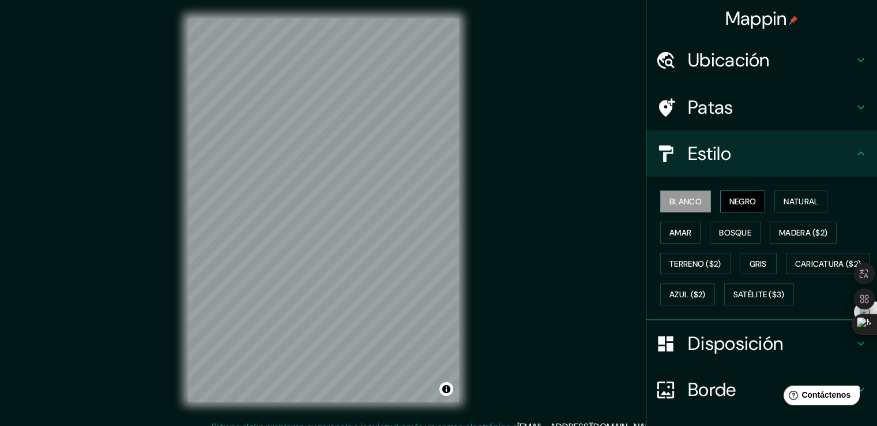
click at [743, 202] on font "Negro" at bounding box center [742, 201] width 27 height 10
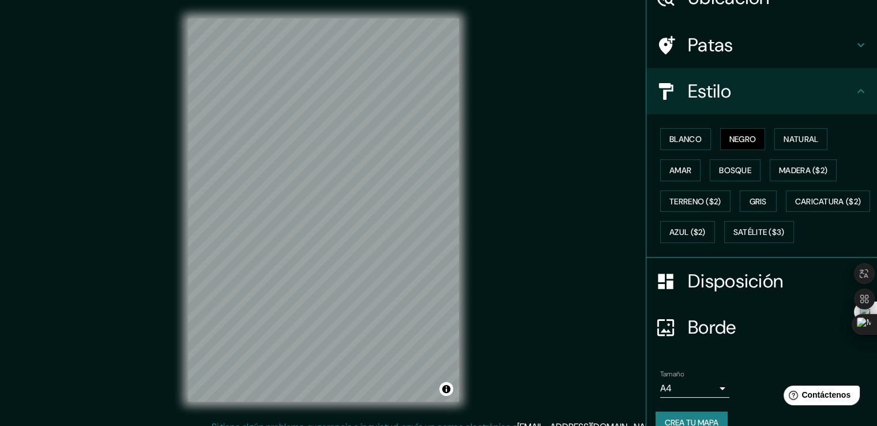
scroll to position [112, 0]
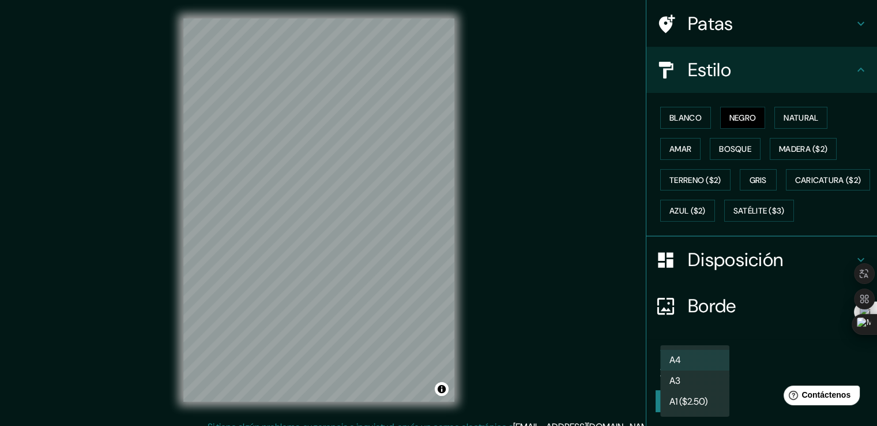
click at [699, 358] on body "Mappin Ubicación Puno, [GEOGRAPHIC_DATA][PERSON_NAME], [GEOGRAPHIC_DATA] Patas …" at bounding box center [438, 213] width 877 height 426
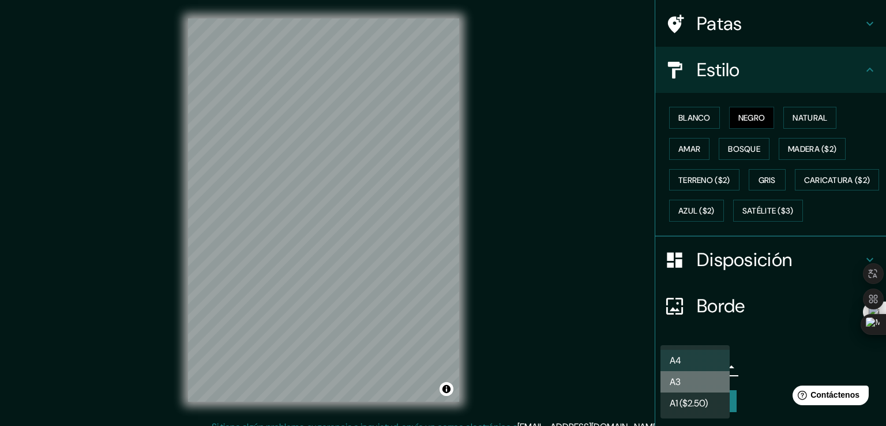
click at [692, 378] on li "A3" at bounding box center [694, 381] width 69 height 21
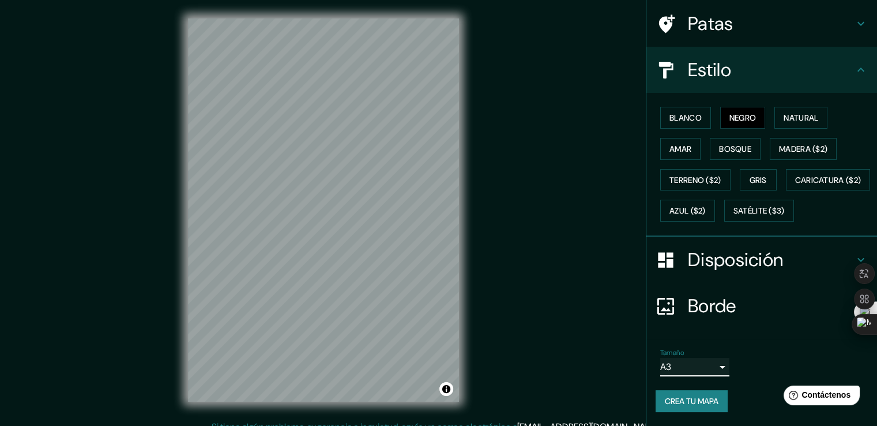
scroll to position [13, 0]
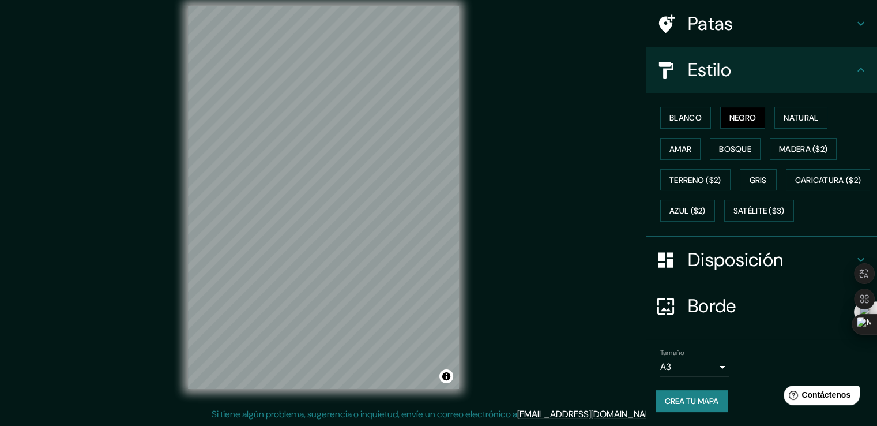
click at [714, 303] on font "Borde" at bounding box center [712, 305] width 48 height 24
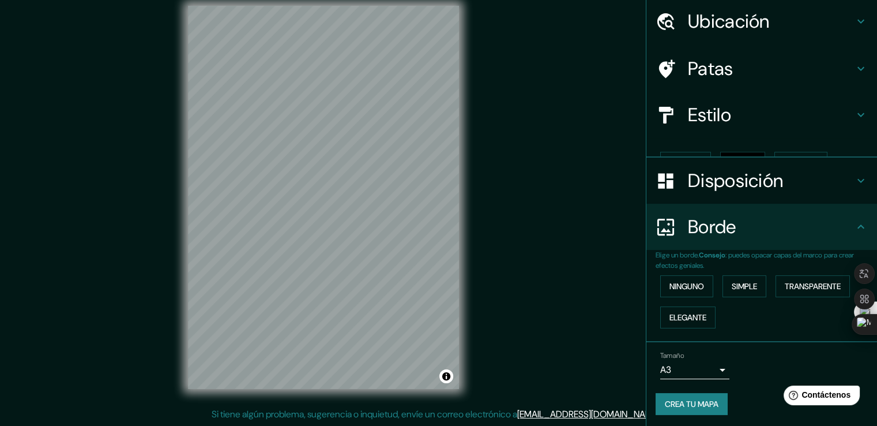
scroll to position [21, 0]
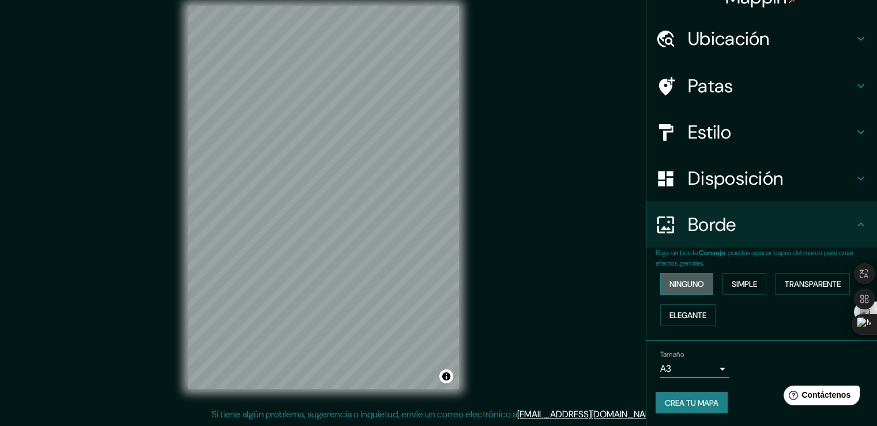
click at [697, 284] on font "Ninguno" at bounding box center [686, 283] width 35 height 10
click at [732, 284] on font "Simple" at bounding box center [744, 283] width 25 height 10
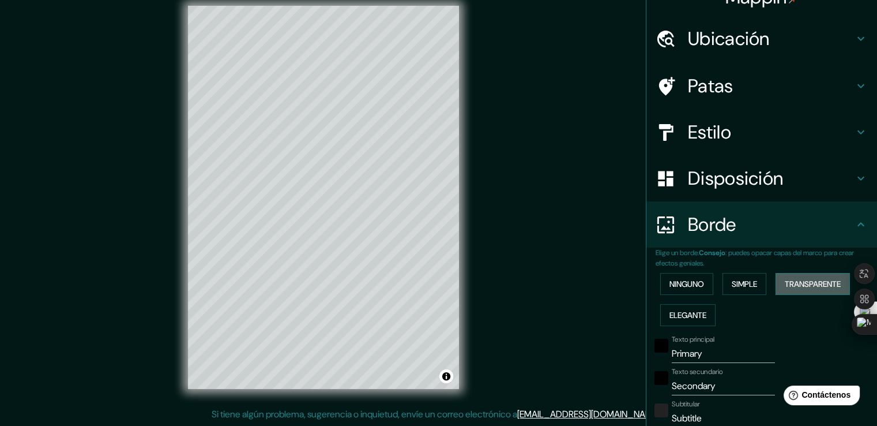
click at [815, 284] on font "Transparente" at bounding box center [813, 283] width 56 height 10
click at [671, 289] on font "Ninguno" at bounding box center [686, 283] width 35 height 15
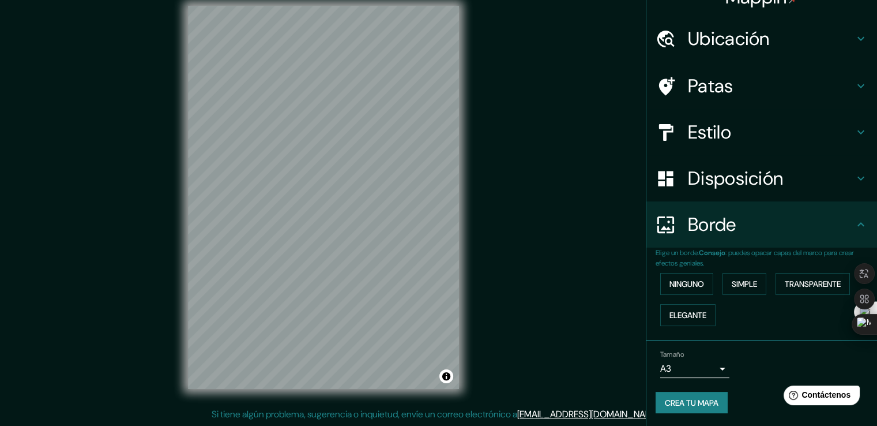
click at [697, 400] on font "Crea tu mapa" at bounding box center [692, 402] width 54 height 10
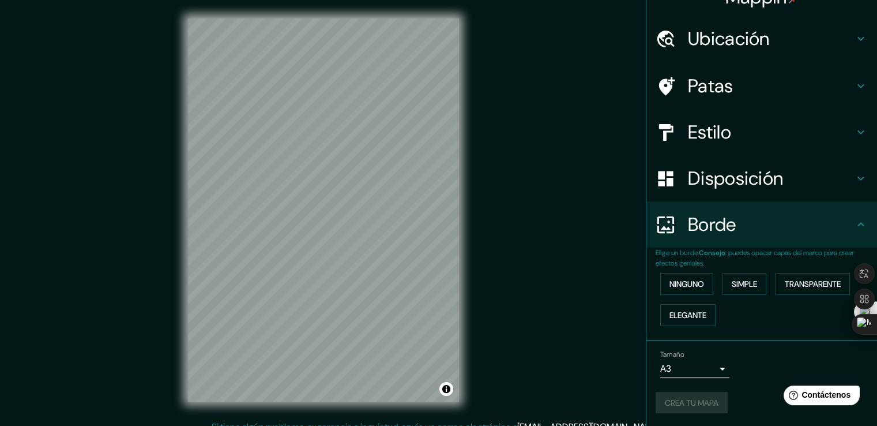
scroll to position [13, 0]
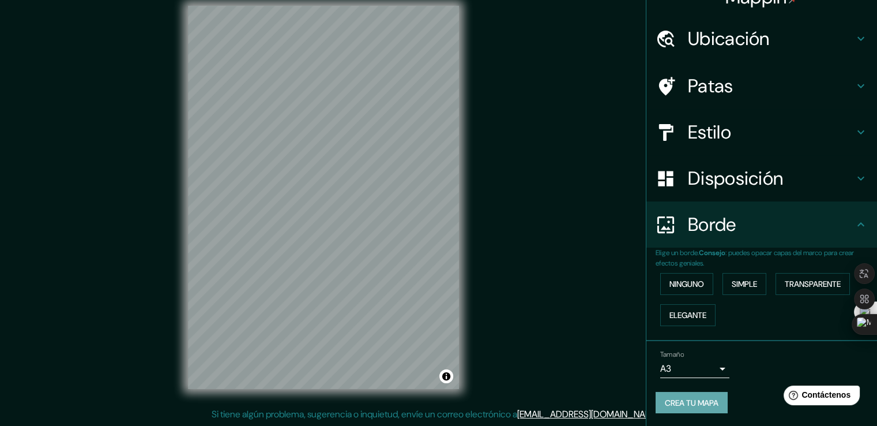
click at [680, 402] on font "Crea tu mapa" at bounding box center [692, 402] width 54 height 10
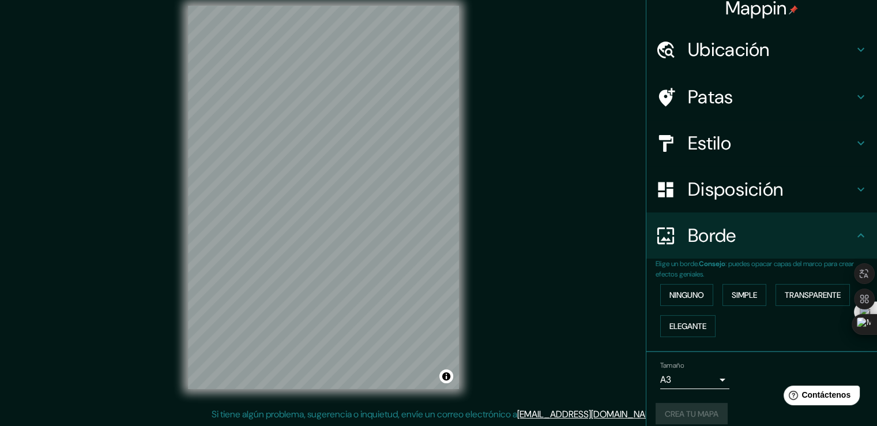
scroll to position [0, 0]
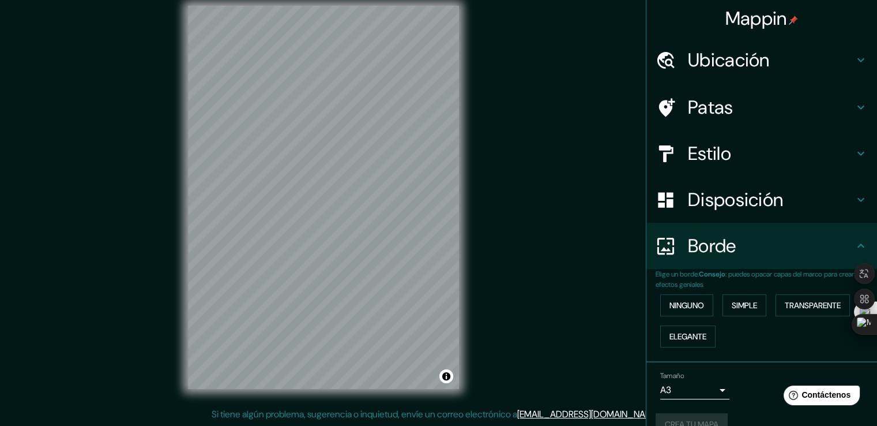
click at [691, 97] on font "Patas" at bounding box center [711, 107] width 46 height 24
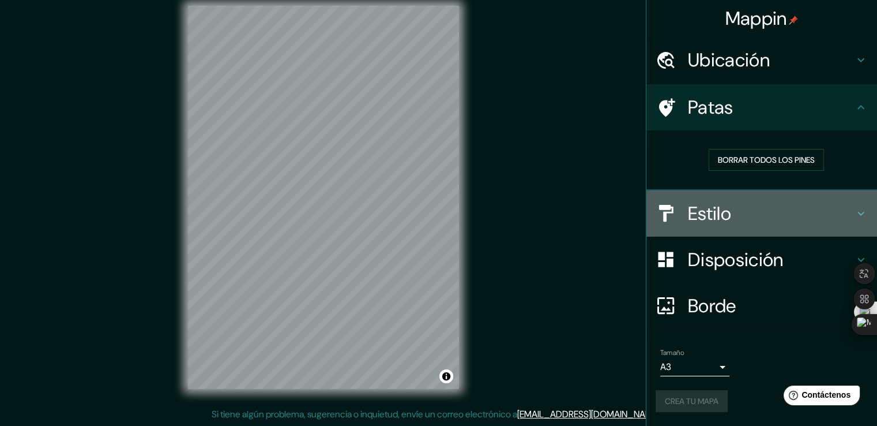
click at [711, 208] on font "Estilo" at bounding box center [709, 213] width 43 height 24
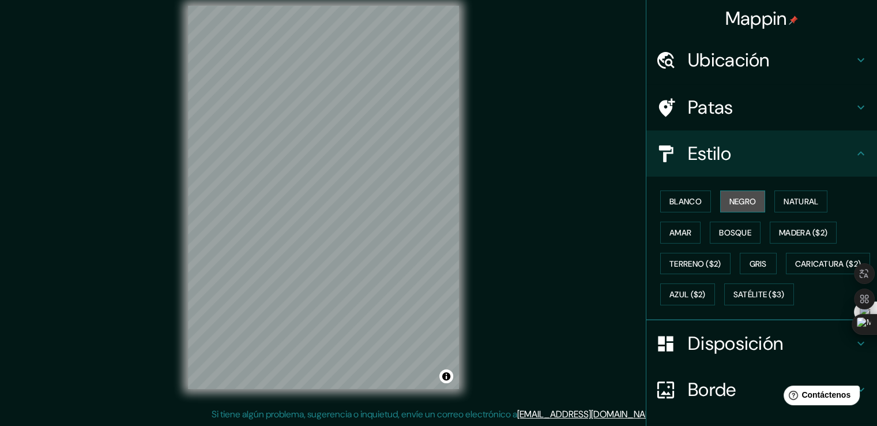
click at [731, 202] on font "Negro" at bounding box center [742, 201] width 27 height 10
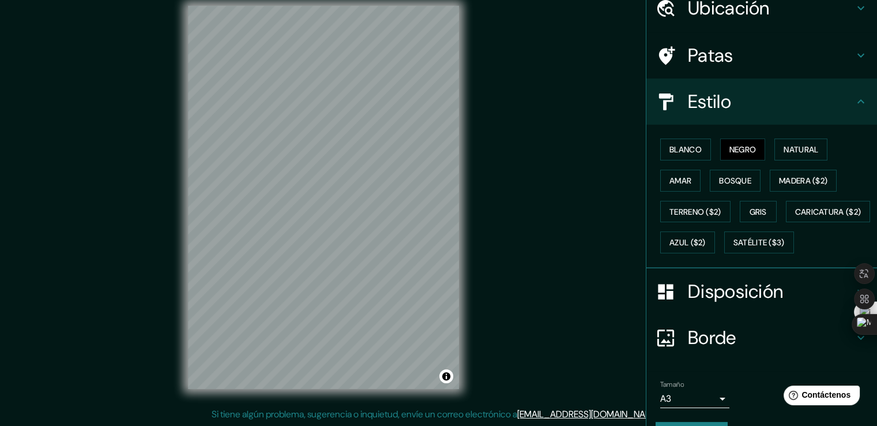
scroll to position [112, 0]
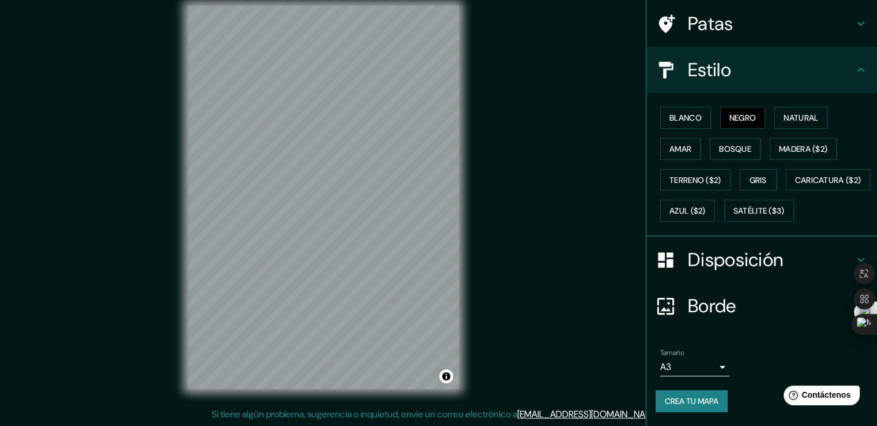
click at [695, 406] on font "Crea tu mapa" at bounding box center [692, 400] width 54 height 15
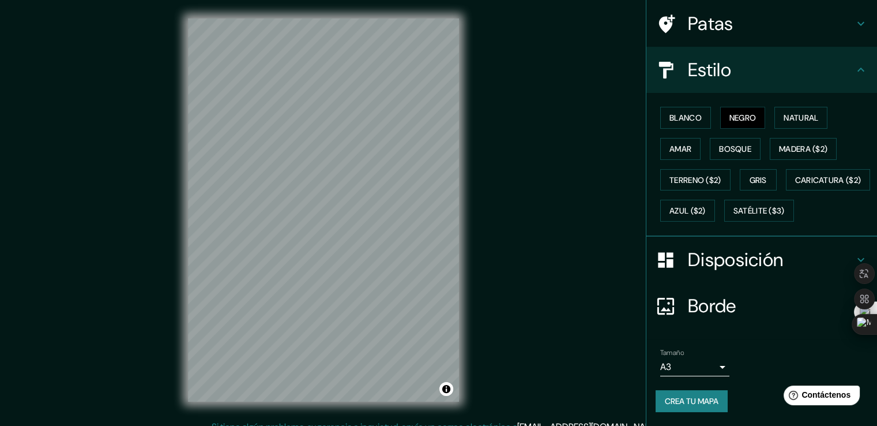
scroll to position [0, 0]
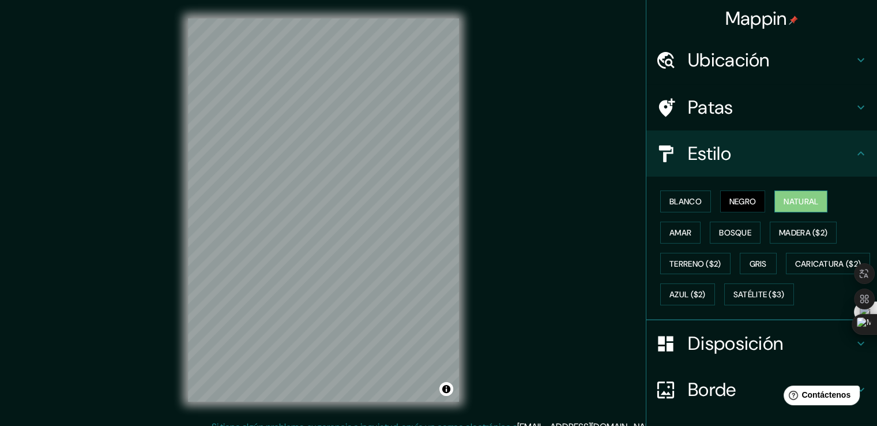
click at [784, 196] on font "Natural" at bounding box center [801, 201] width 35 height 10
click at [694, 208] on button "Blanco" at bounding box center [685, 201] width 51 height 22
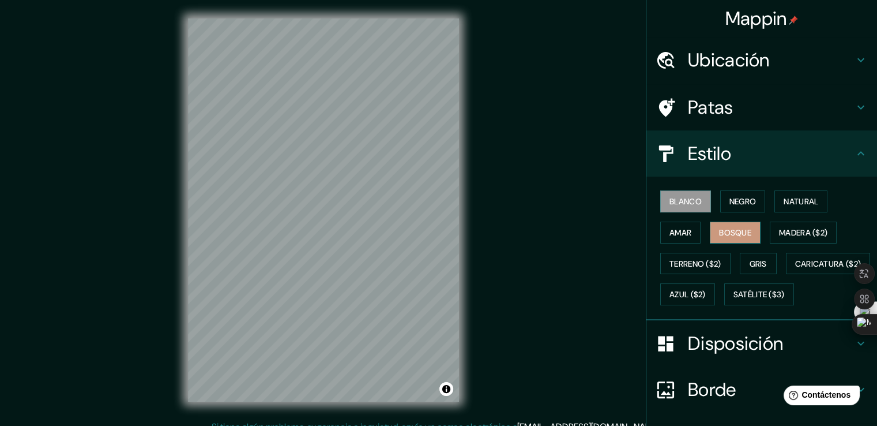
click at [719, 225] on font "Bosque" at bounding box center [735, 232] width 32 height 15
